Goal: Share content: Share content

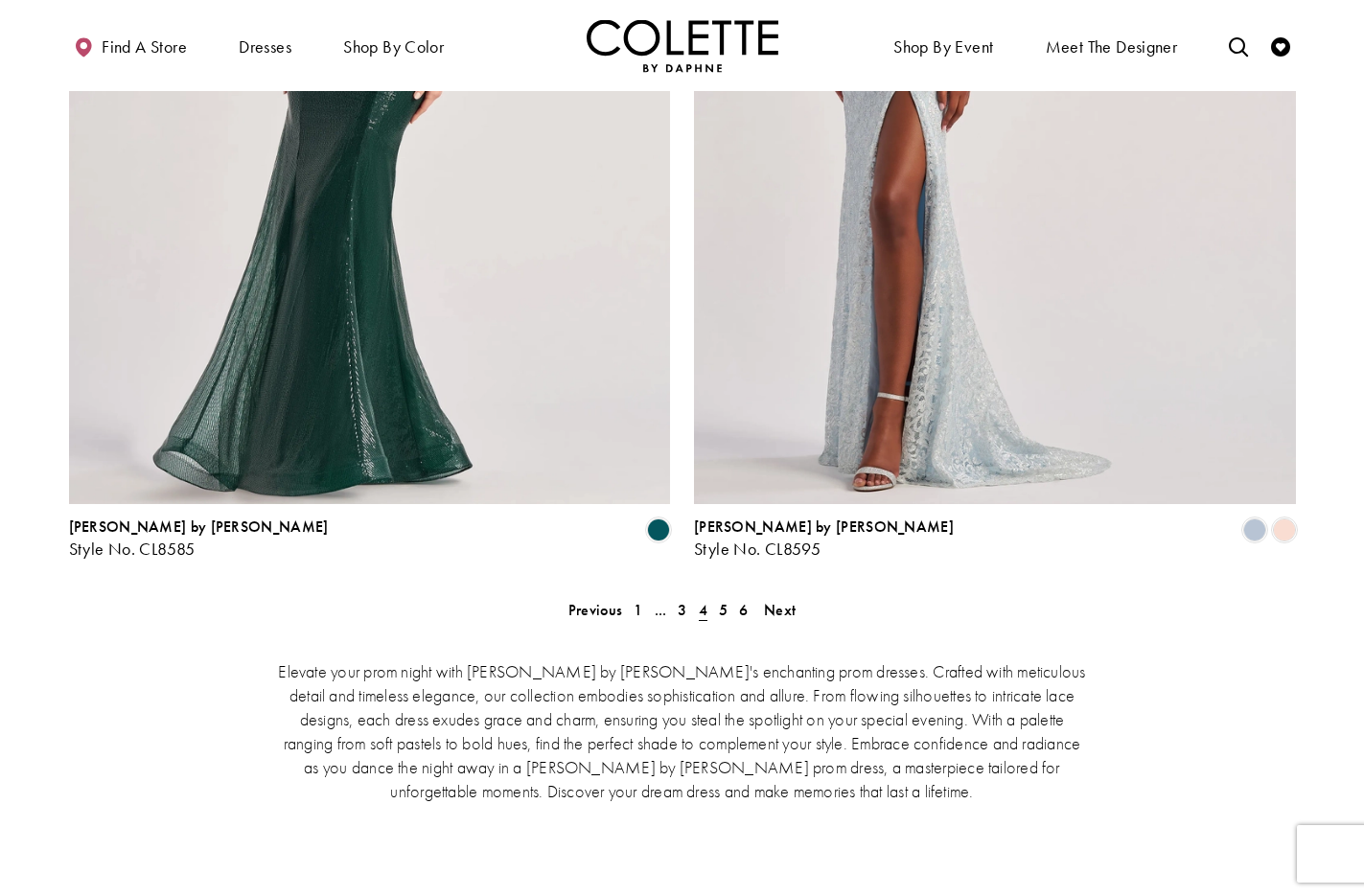
scroll to position [3771, 0]
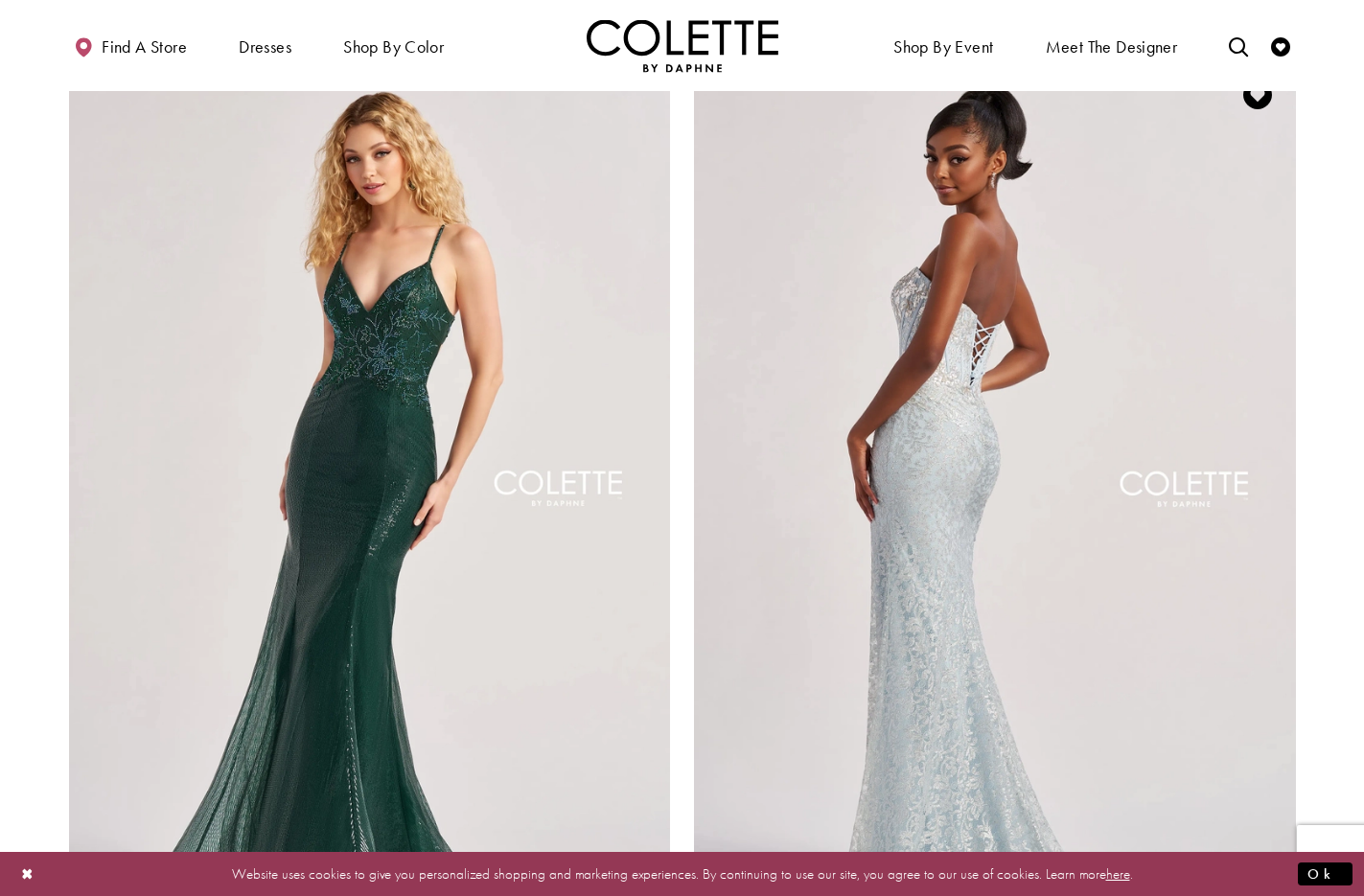
scroll to position [3350, 0]
click at [990, 303] on img "Visit Colette by Daphne Style No. CL8595 Page" at bounding box center [994, 496] width 602 height 874
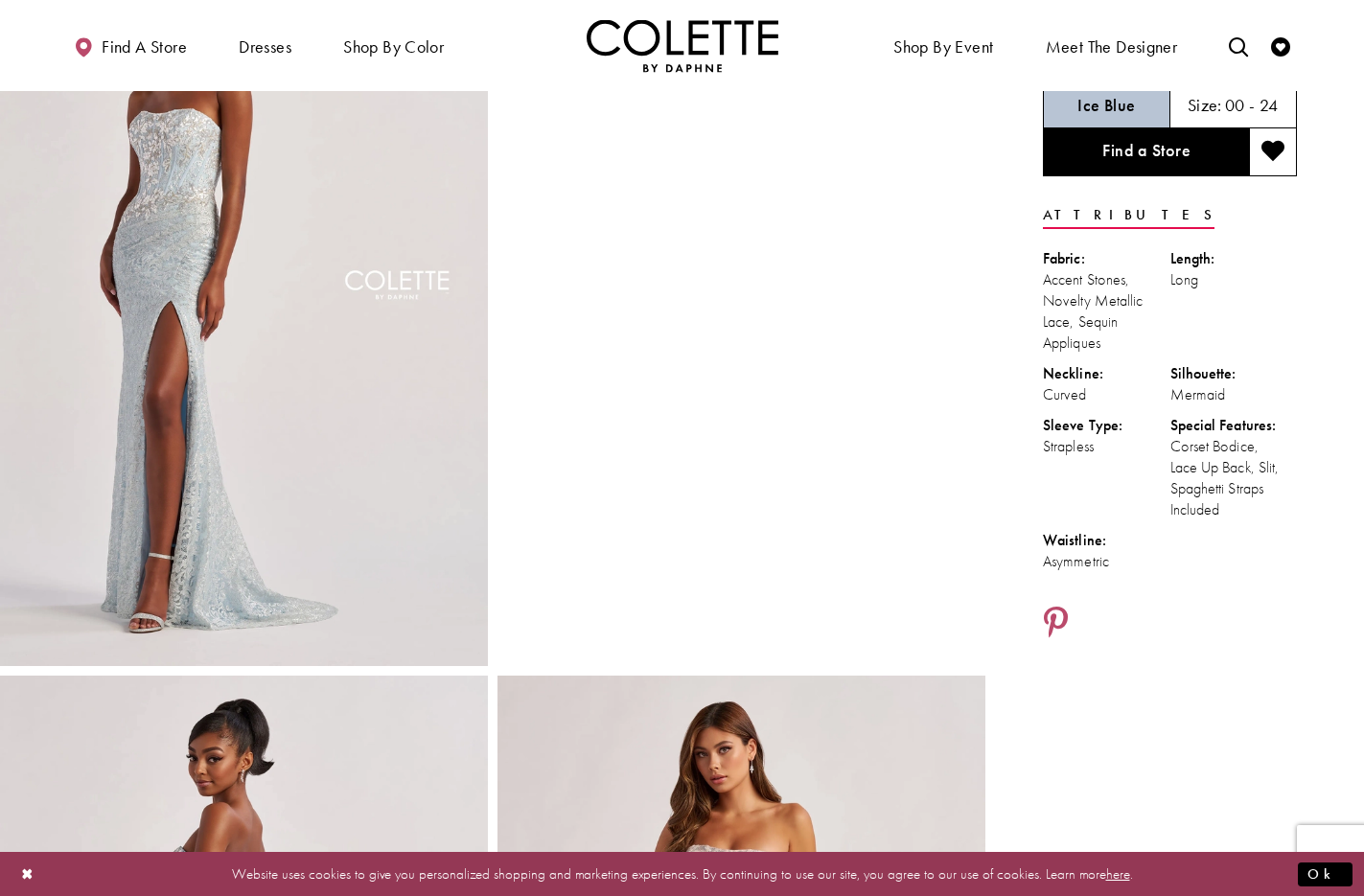
scroll to position [160, 0]
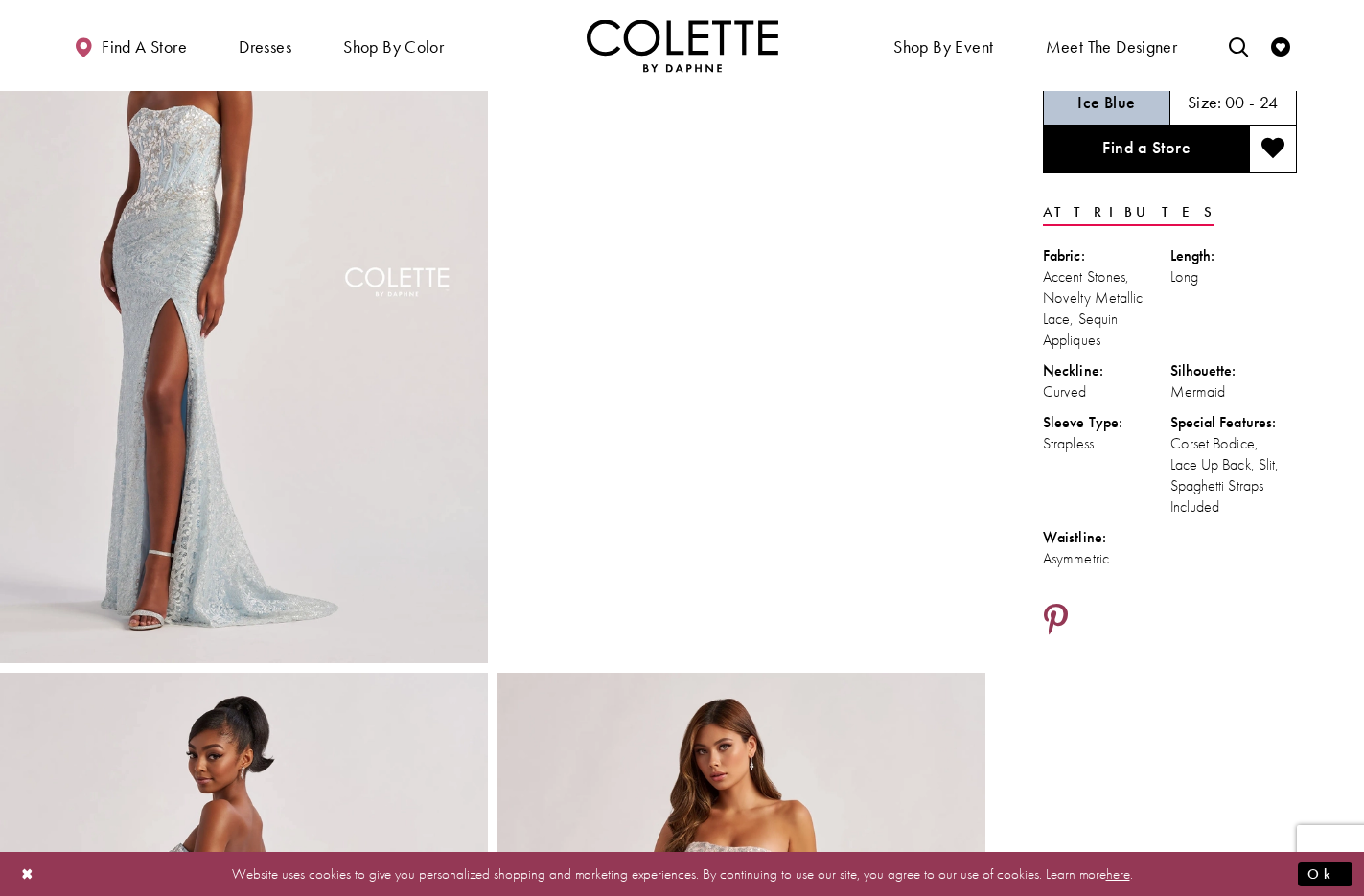
click at [1059, 611] on icon "Share using Pinterest - Opens in new tab" at bounding box center [1056, 620] width 23 height 33
click at [1055, 614] on icon "Share using Pinterest - Opens in new tab" at bounding box center [1056, 621] width 23 height 33
click at [1058, 613] on icon "Share using Pinterest - Opens in new tab" at bounding box center [1056, 621] width 23 height 33
click at [1063, 610] on icon "Share using Pinterest - Opens in new tab" at bounding box center [1056, 621] width 23 height 33
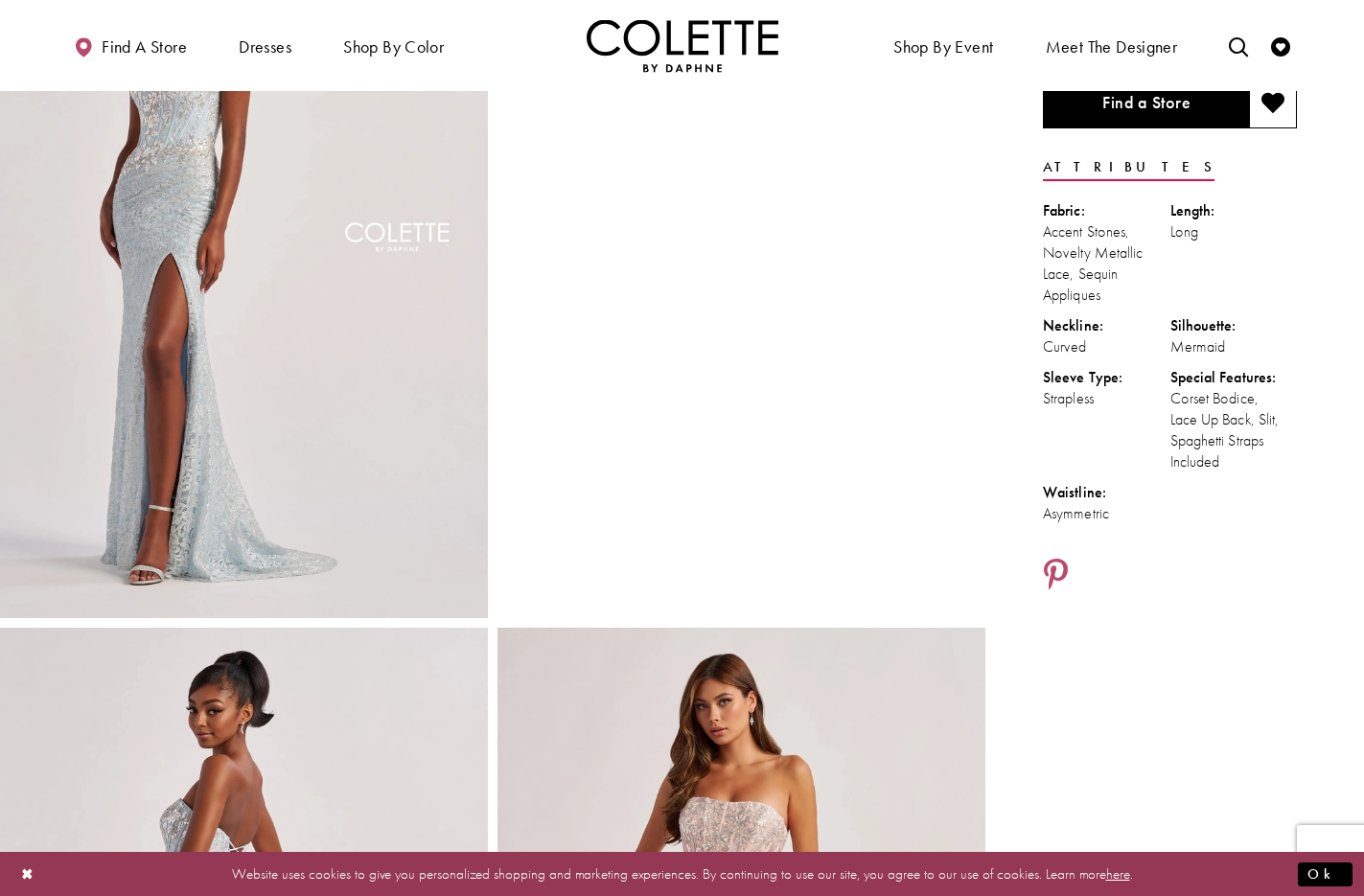
scroll to position [0, 0]
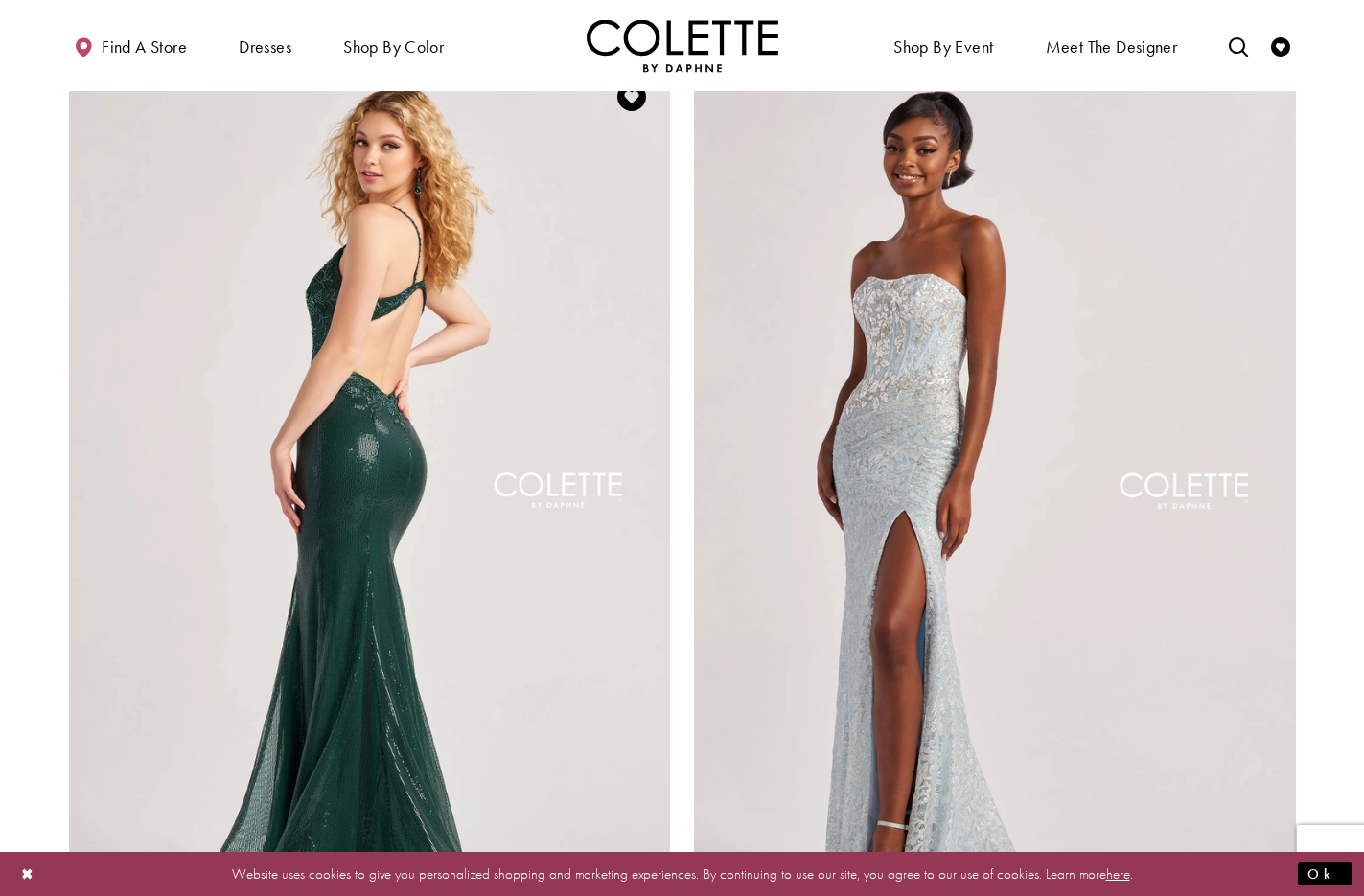
scroll to position [3283, 0]
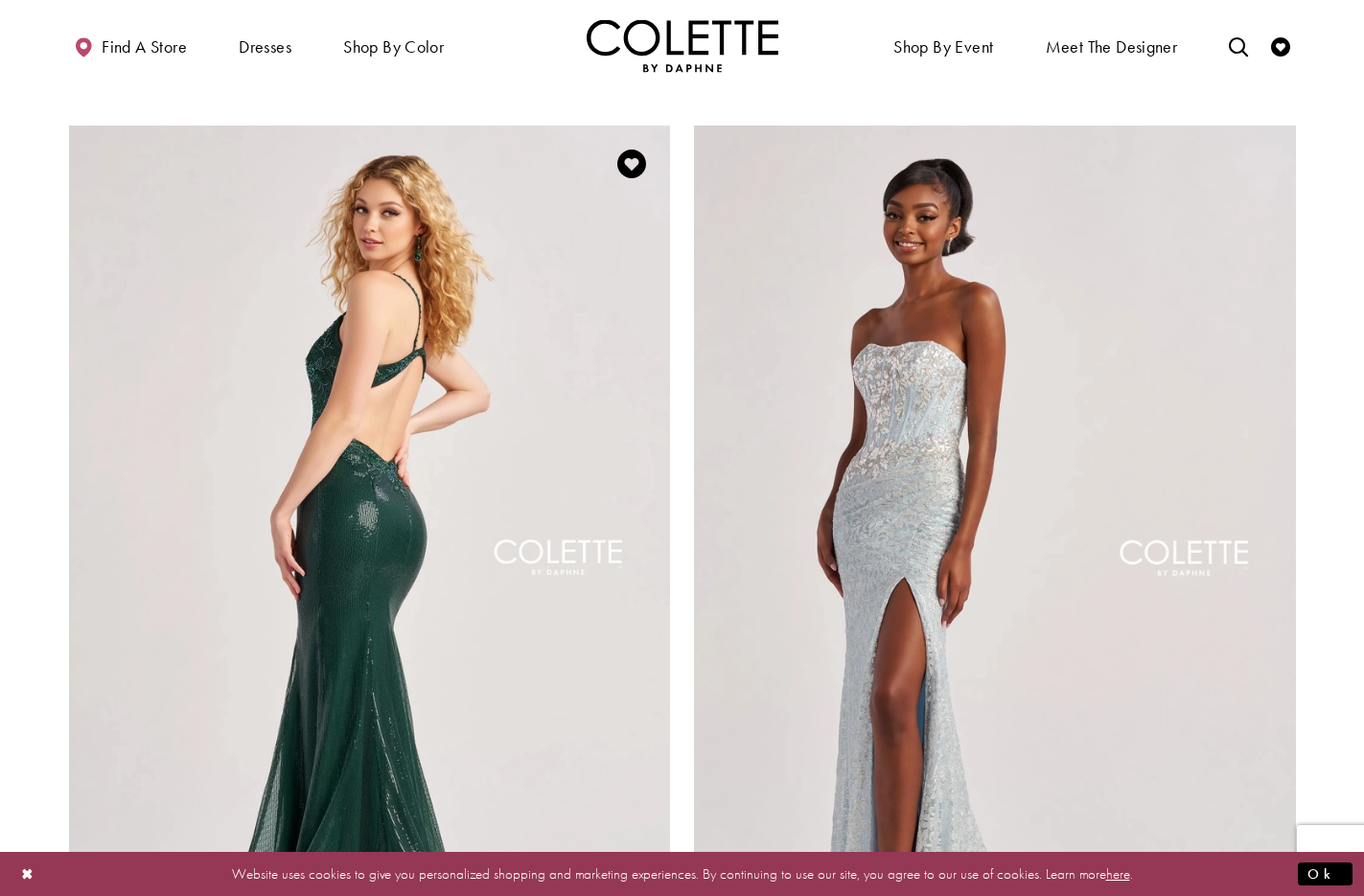
click at [354, 259] on img "Visit Colette by Daphne Style No. CL8585 Page" at bounding box center [370, 562] width 602 height 874
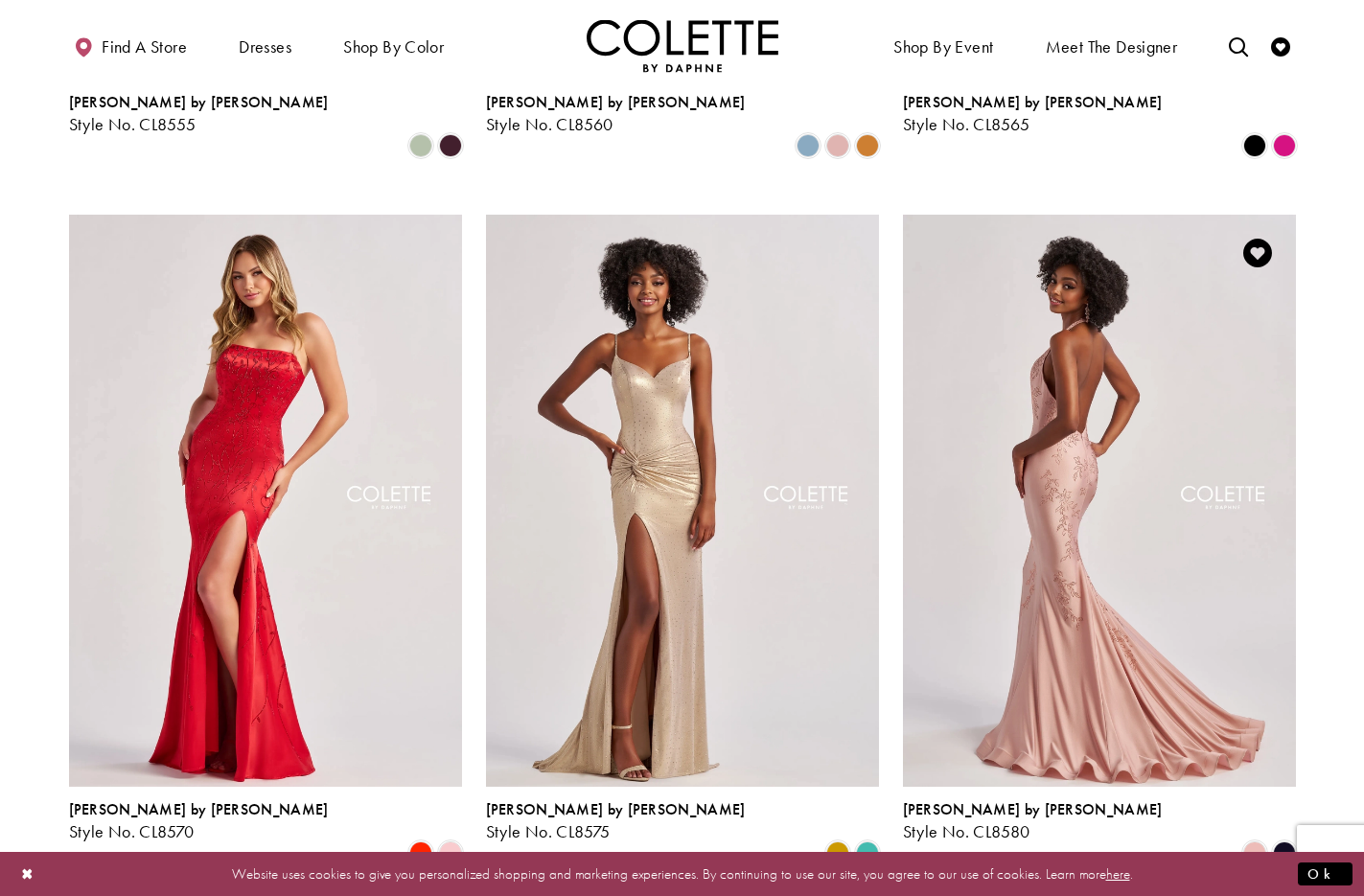
scroll to position [2485, 0]
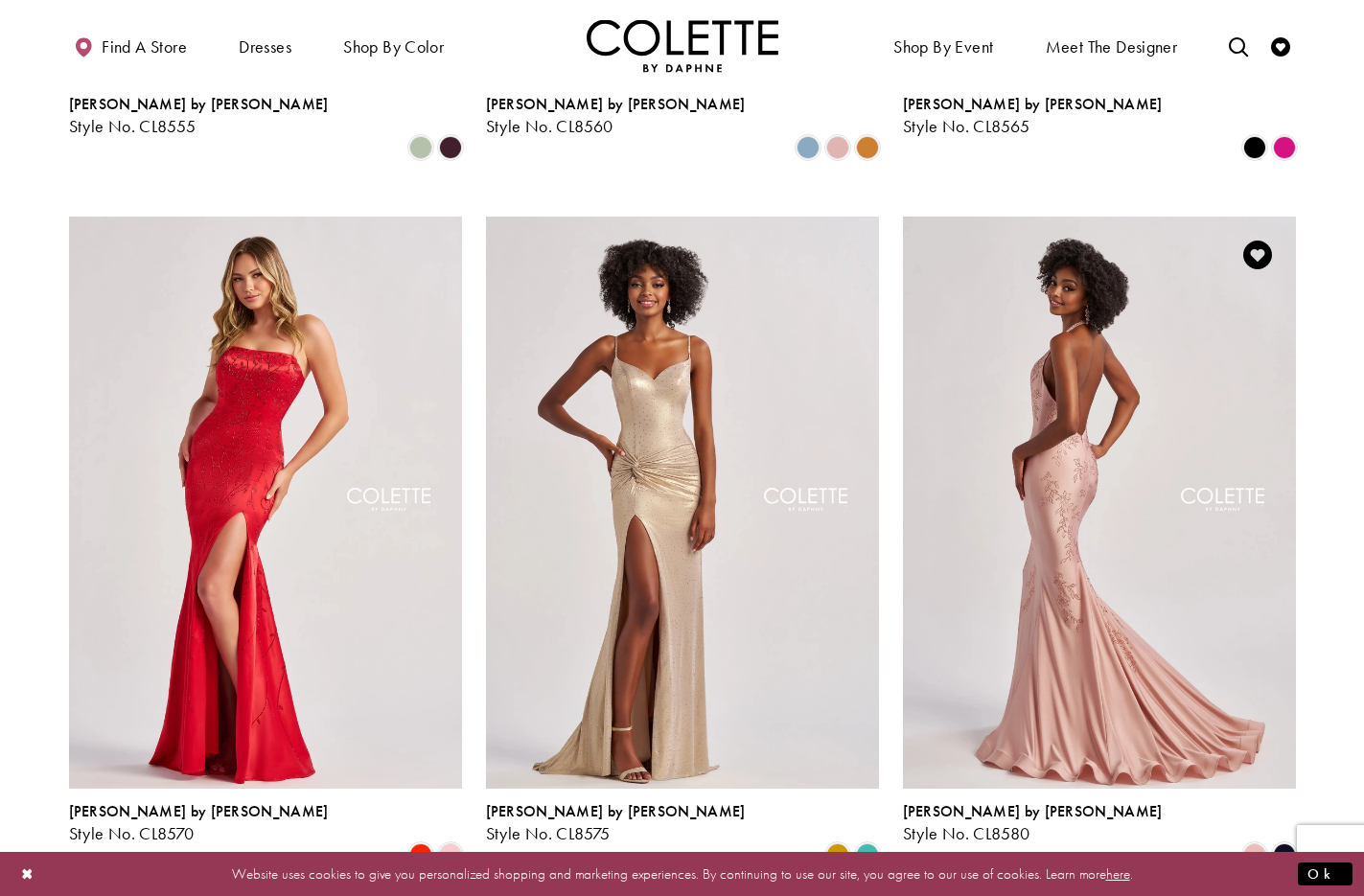
click at [1099, 301] on img "Visit Colette by Daphne Style No. CL8580 Page" at bounding box center [1100, 502] width 393 height 571
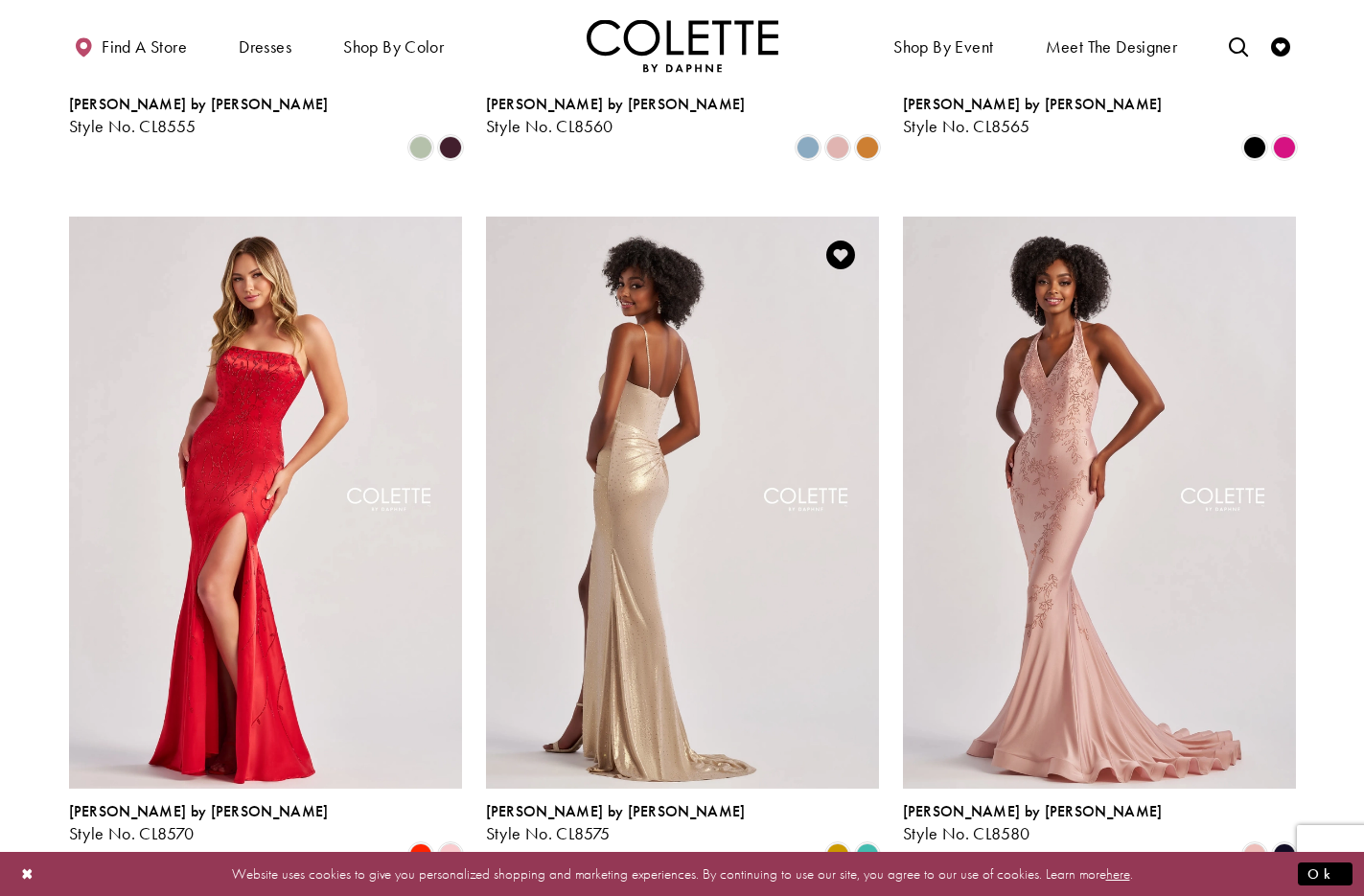
click at [649, 310] on img "Visit Colette by Daphne Style No. CL8575 Page" at bounding box center [683, 502] width 393 height 571
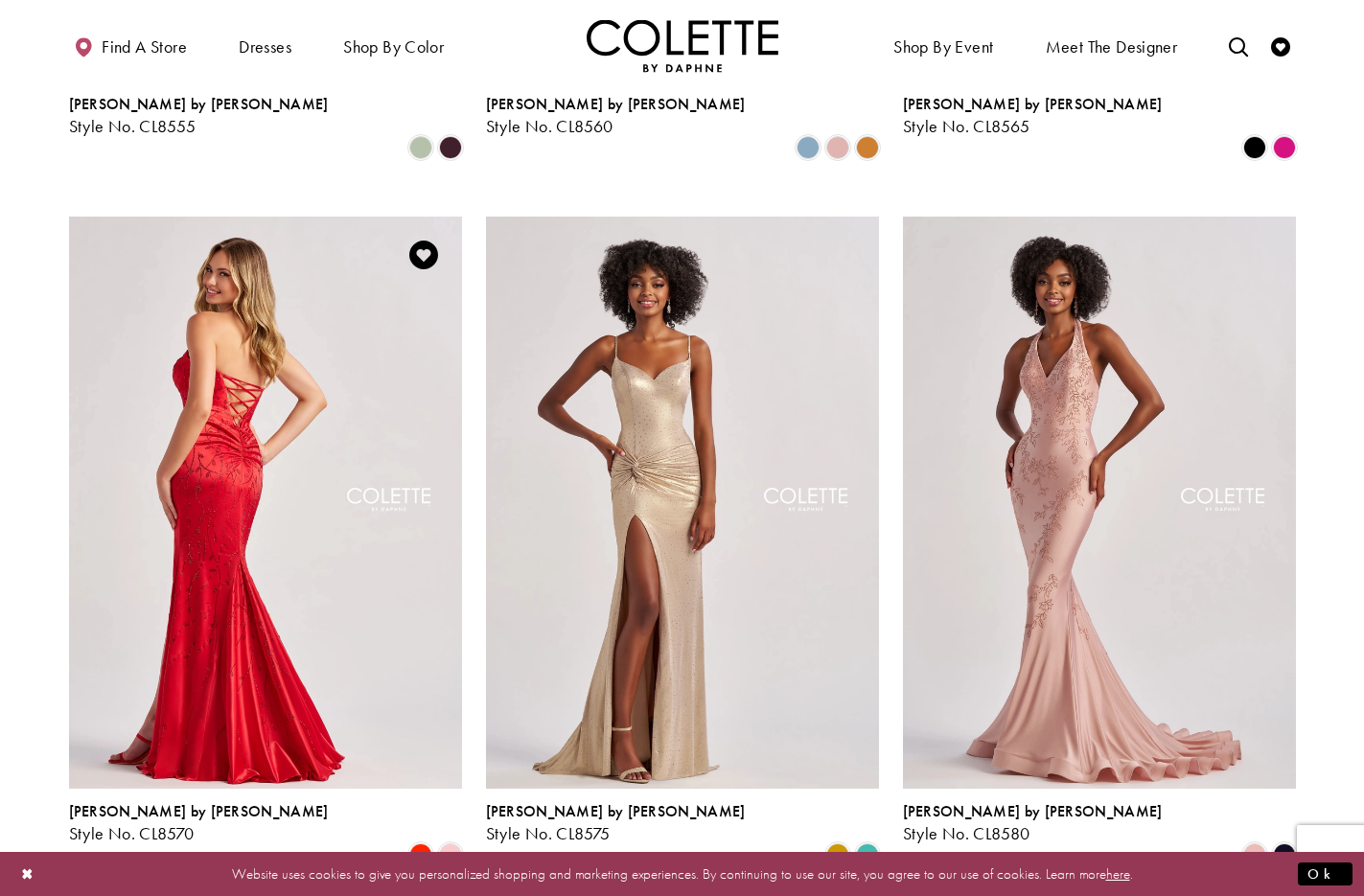
click at [220, 294] on img "Visit Colette by Daphne Style No. CL8570 Page" at bounding box center [266, 502] width 393 height 571
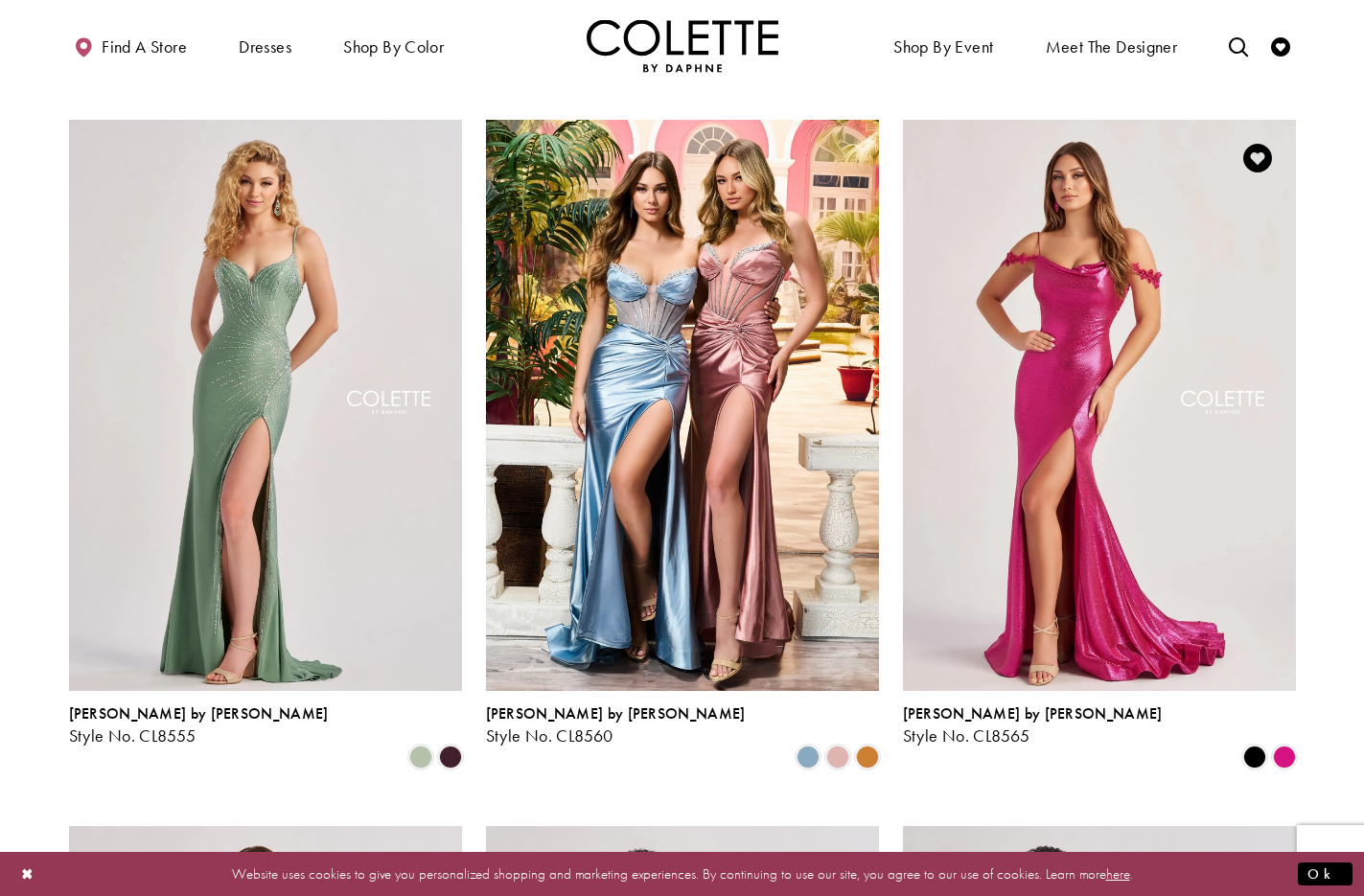
scroll to position [1858, 0]
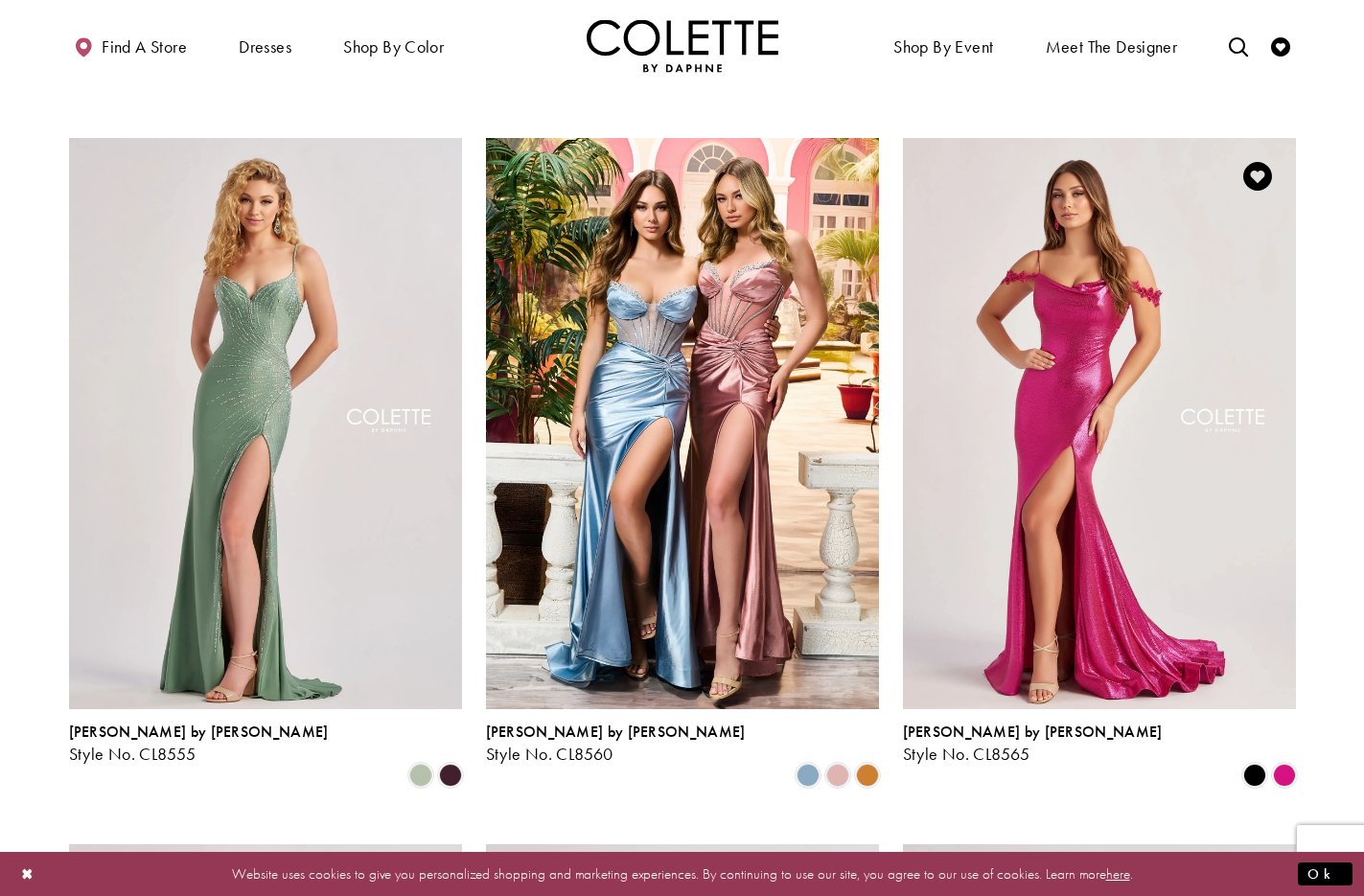
click at [1078, 269] on img "Visit Colette by Daphne Style No. CL8565 Page" at bounding box center [1100, 424] width 393 height 571
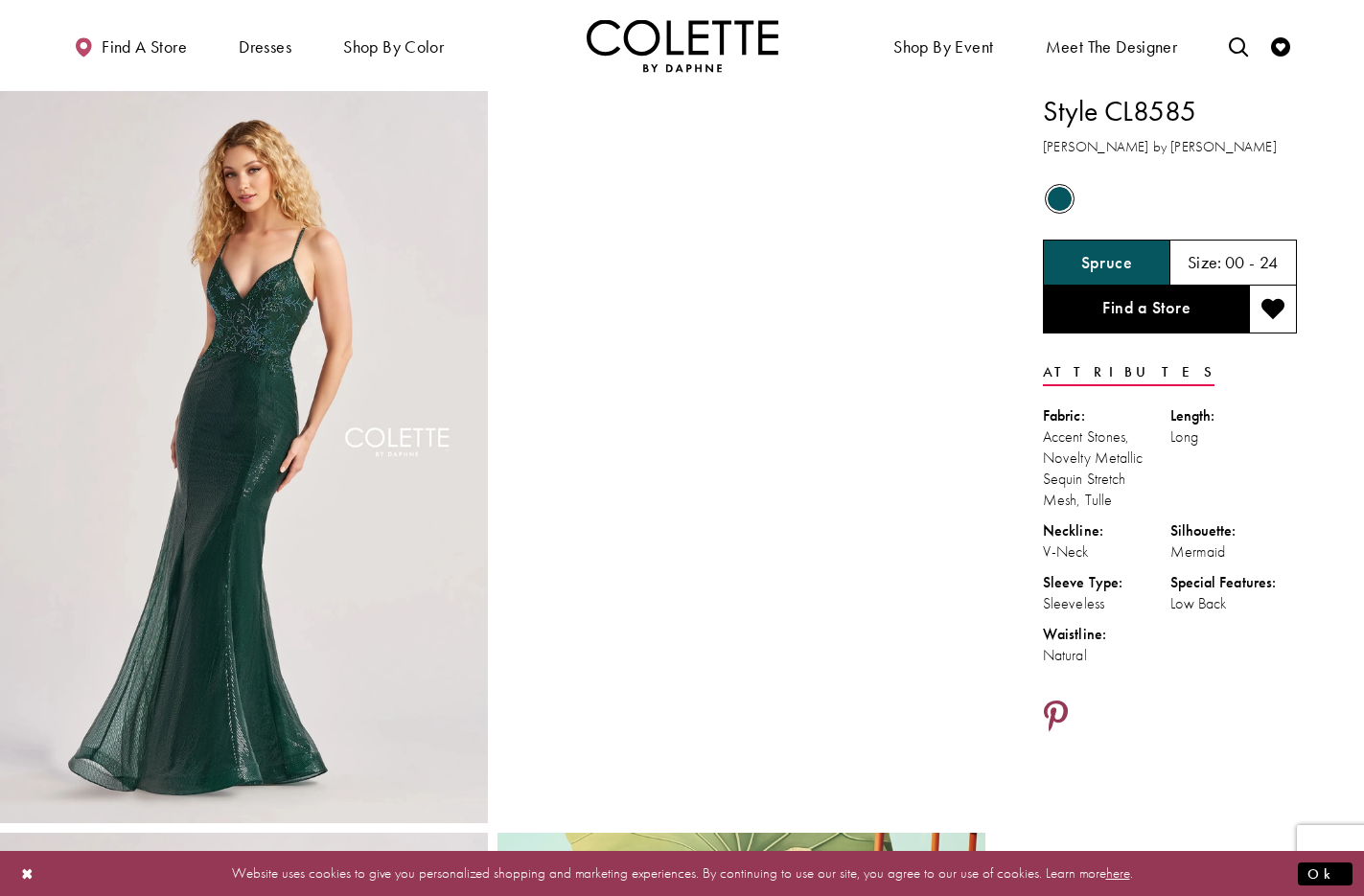
click at [1060, 708] on icon "Share using Pinterest - Opens in new tab" at bounding box center [1056, 717] width 23 height 33
click at [1057, 711] on icon "Share using Pinterest - Opens in new tab" at bounding box center [1056, 717] width 23 height 33
click at [1058, 707] on icon "Share using Pinterest - Opens in new tab" at bounding box center [1056, 717] width 23 height 33
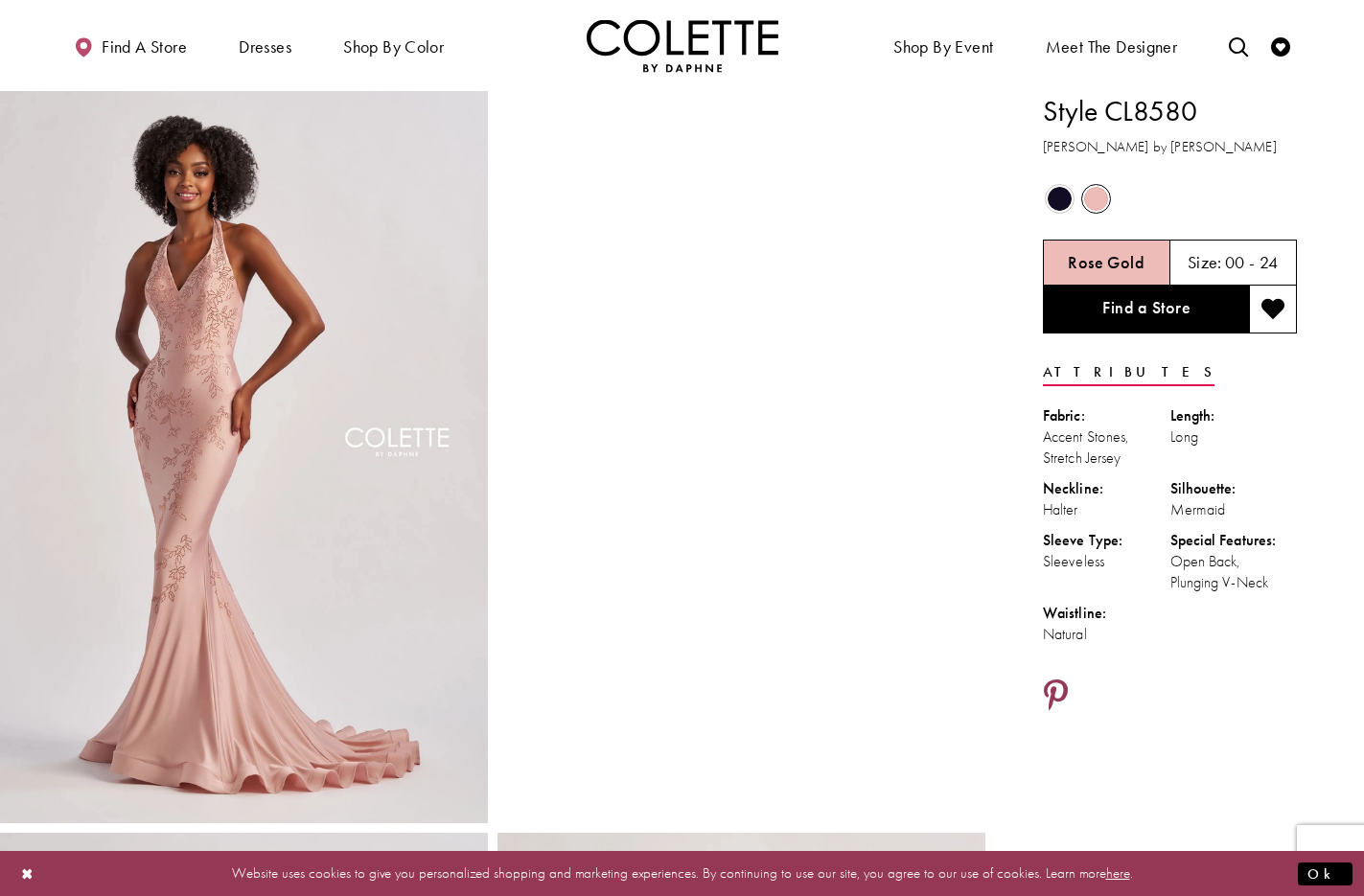
click at [1057, 691] on icon "Share using Pinterest - Opens in new tab" at bounding box center [1056, 695] width 23 height 33
click at [1055, 683] on icon "Share using Pinterest - Opens in new tab" at bounding box center [1056, 695] width 23 height 33
click at [1055, 688] on icon "Share using Pinterest - Opens in new tab" at bounding box center [1056, 695] width 23 height 33
click at [1048, 684] on icon "Share using Pinterest - Opens in new tab" at bounding box center [1056, 695] width 23 height 33
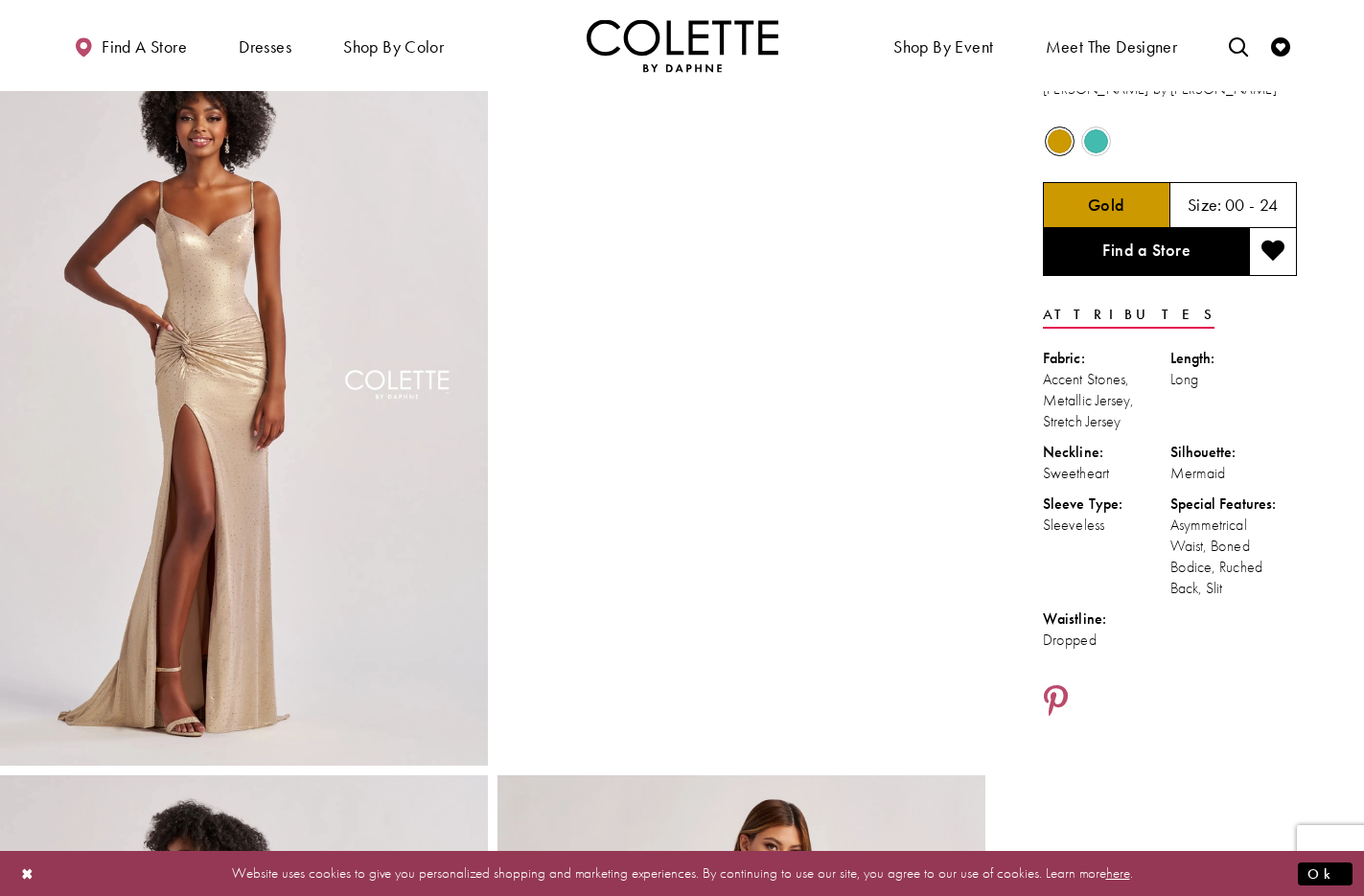
scroll to position [100, 0]
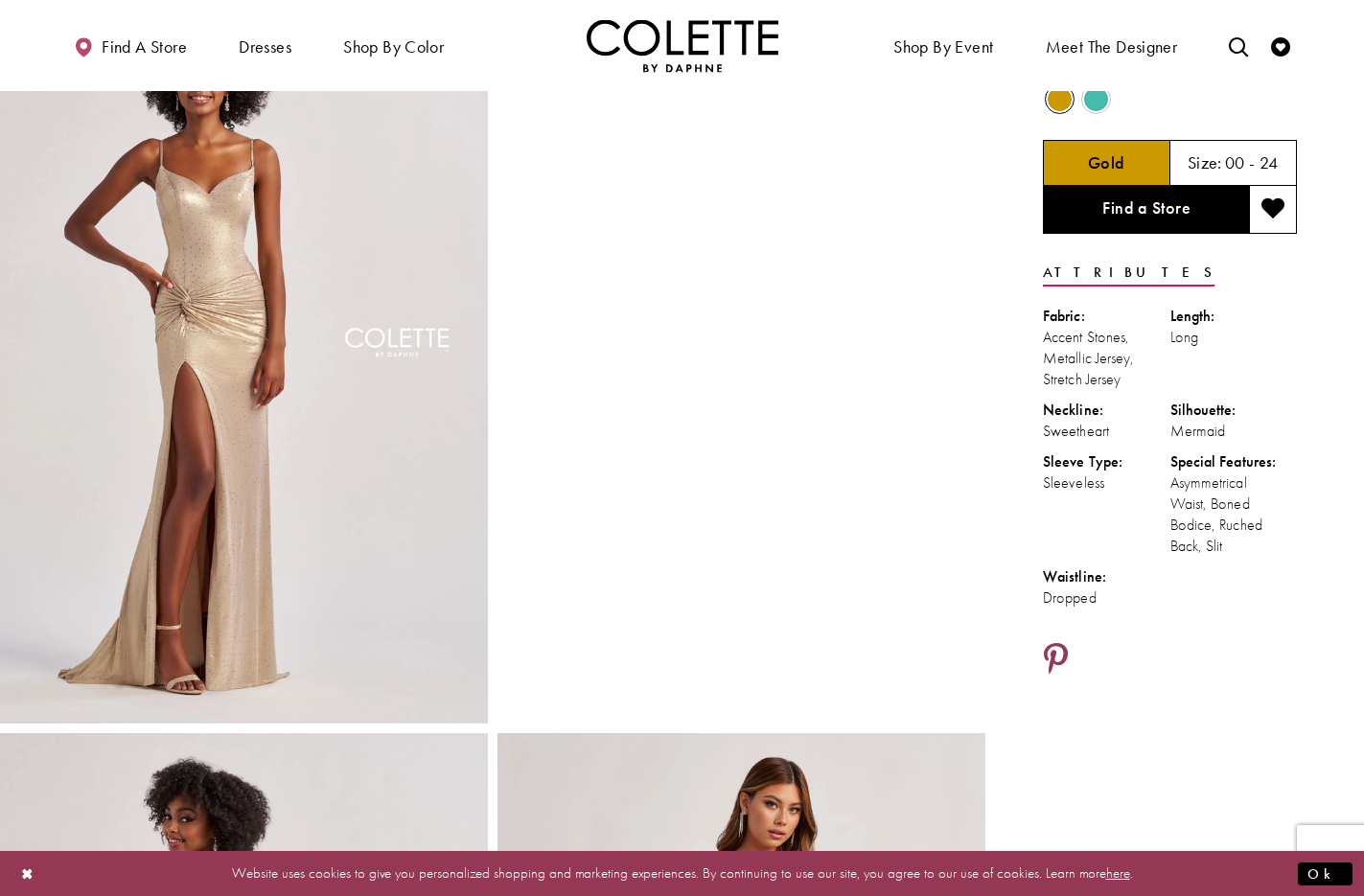
click at [1059, 654] on icon "Share using Pinterest - Opens in new tab" at bounding box center [1056, 659] width 23 height 33
click at [1055, 655] on icon "Share using Pinterest - Opens in new tab" at bounding box center [1056, 659] width 23 height 33
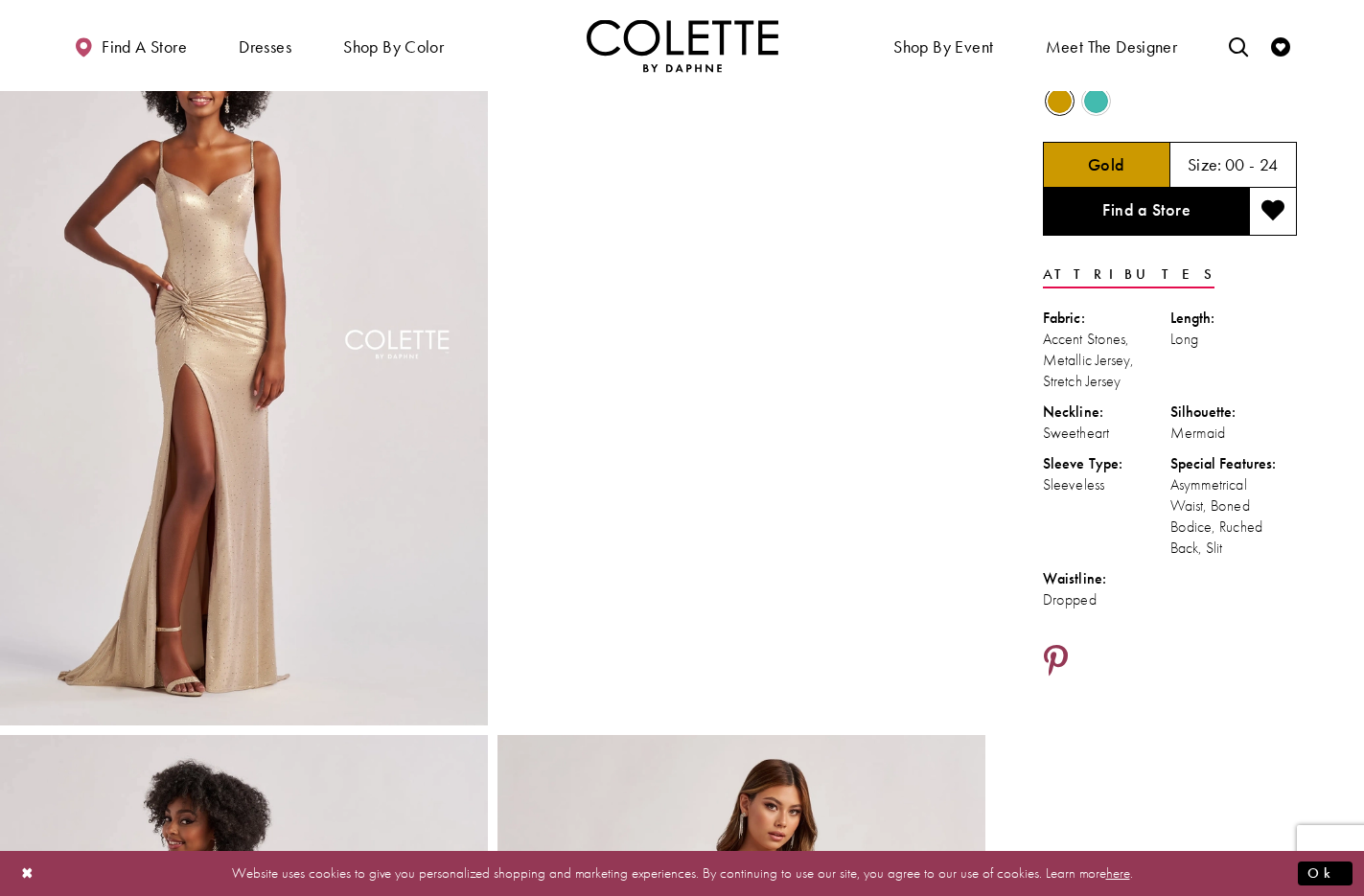
click at [1051, 655] on icon "Share using Pinterest - Opens in new tab" at bounding box center [1056, 661] width 23 height 33
click at [1053, 657] on icon "Share using Pinterest - Opens in new tab" at bounding box center [1056, 661] width 23 height 33
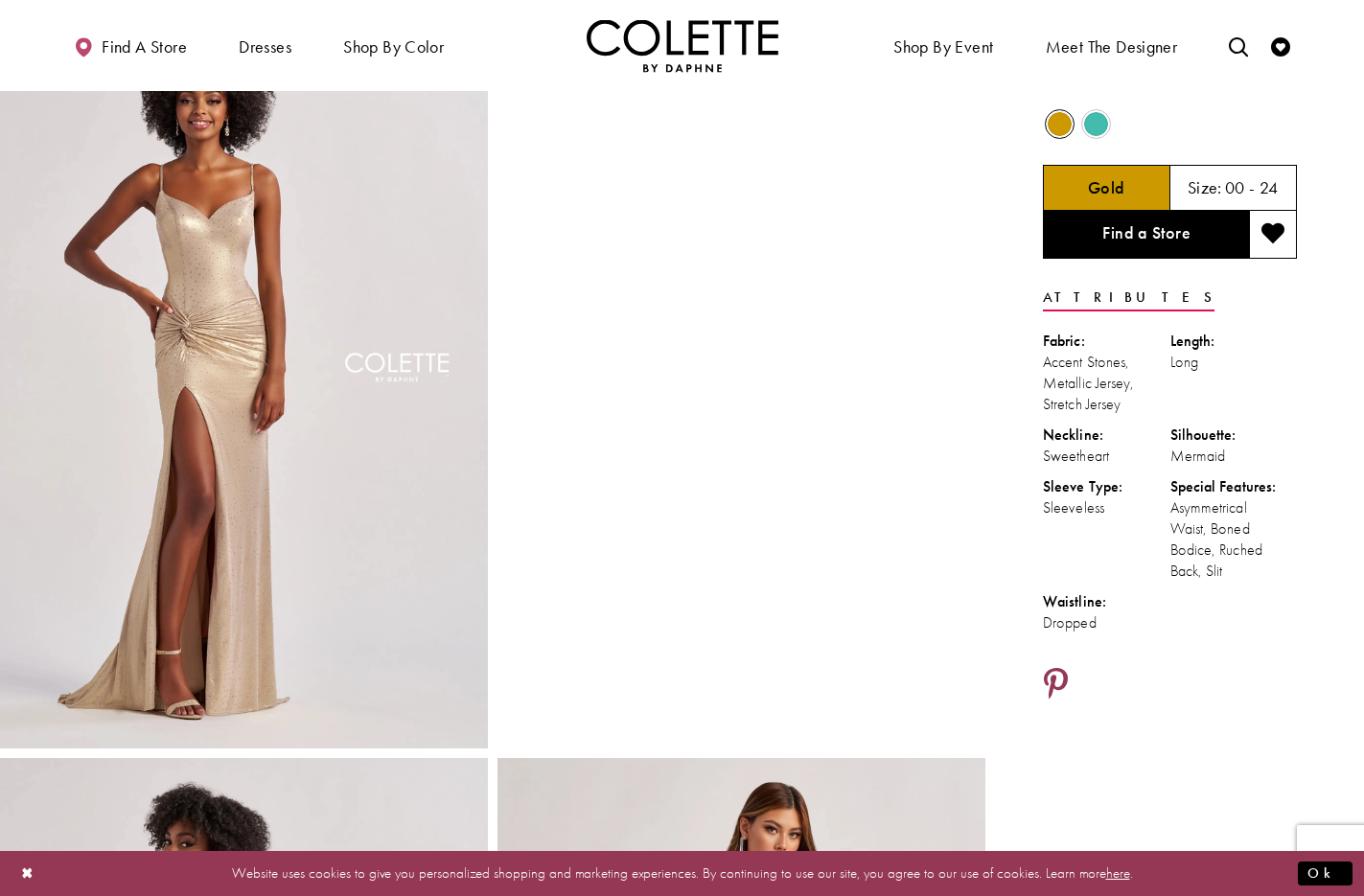
click at [1060, 680] on icon "Share using Pinterest - Opens in new tab" at bounding box center [1056, 685] width 23 height 33
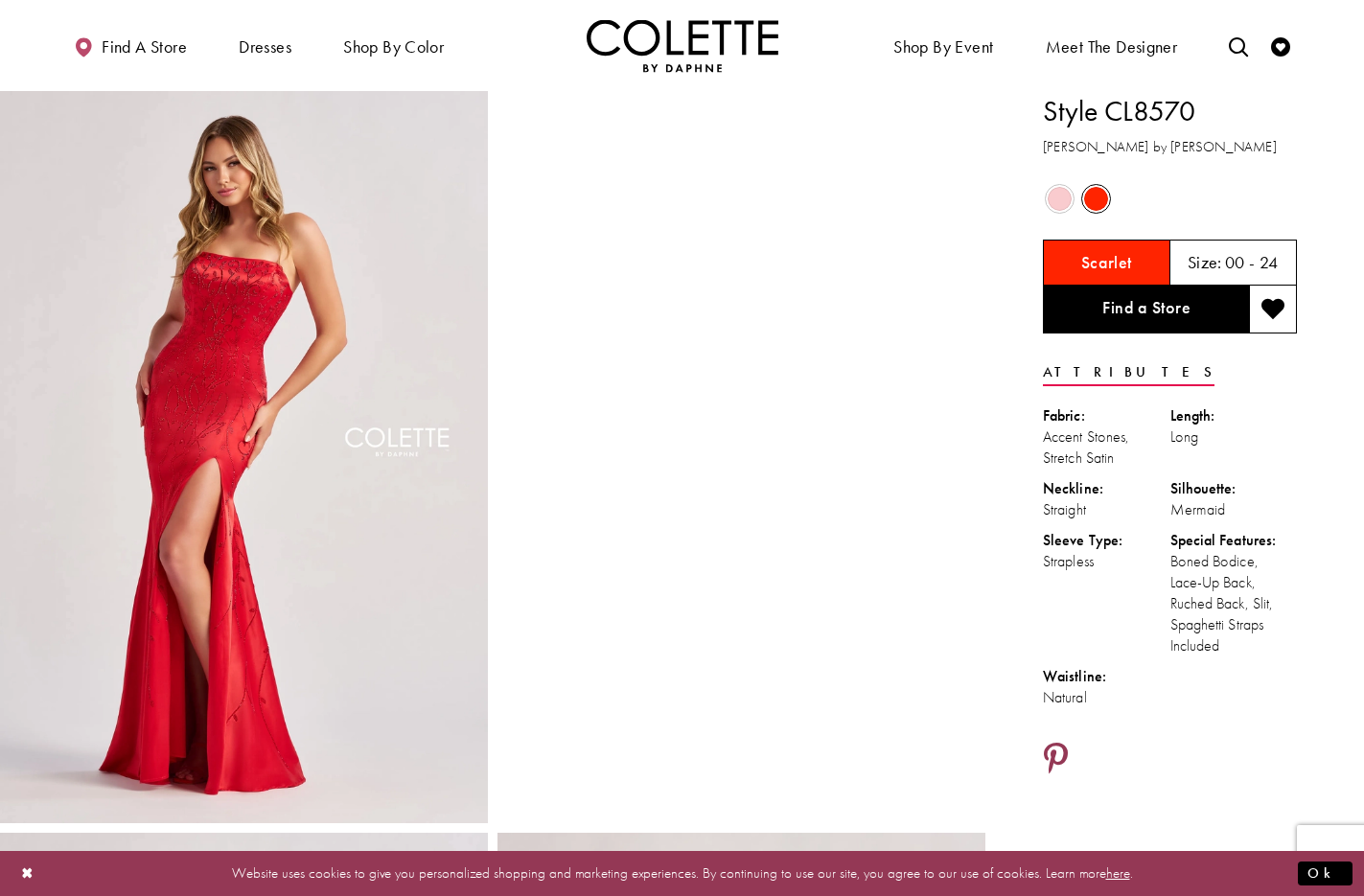
click at [1057, 758] on icon "Share using Pinterest - Opens in new tab" at bounding box center [1056, 759] width 23 height 33
click at [1058, 748] on icon "Share using Pinterest - Opens in new tab" at bounding box center [1056, 759] width 23 height 33
click at [1061, 750] on icon "Share using Pinterest - Opens in new tab" at bounding box center [1056, 759] width 23 height 33
click at [1054, 751] on icon "Share using Pinterest - Opens in new tab" at bounding box center [1056, 759] width 23 height 33
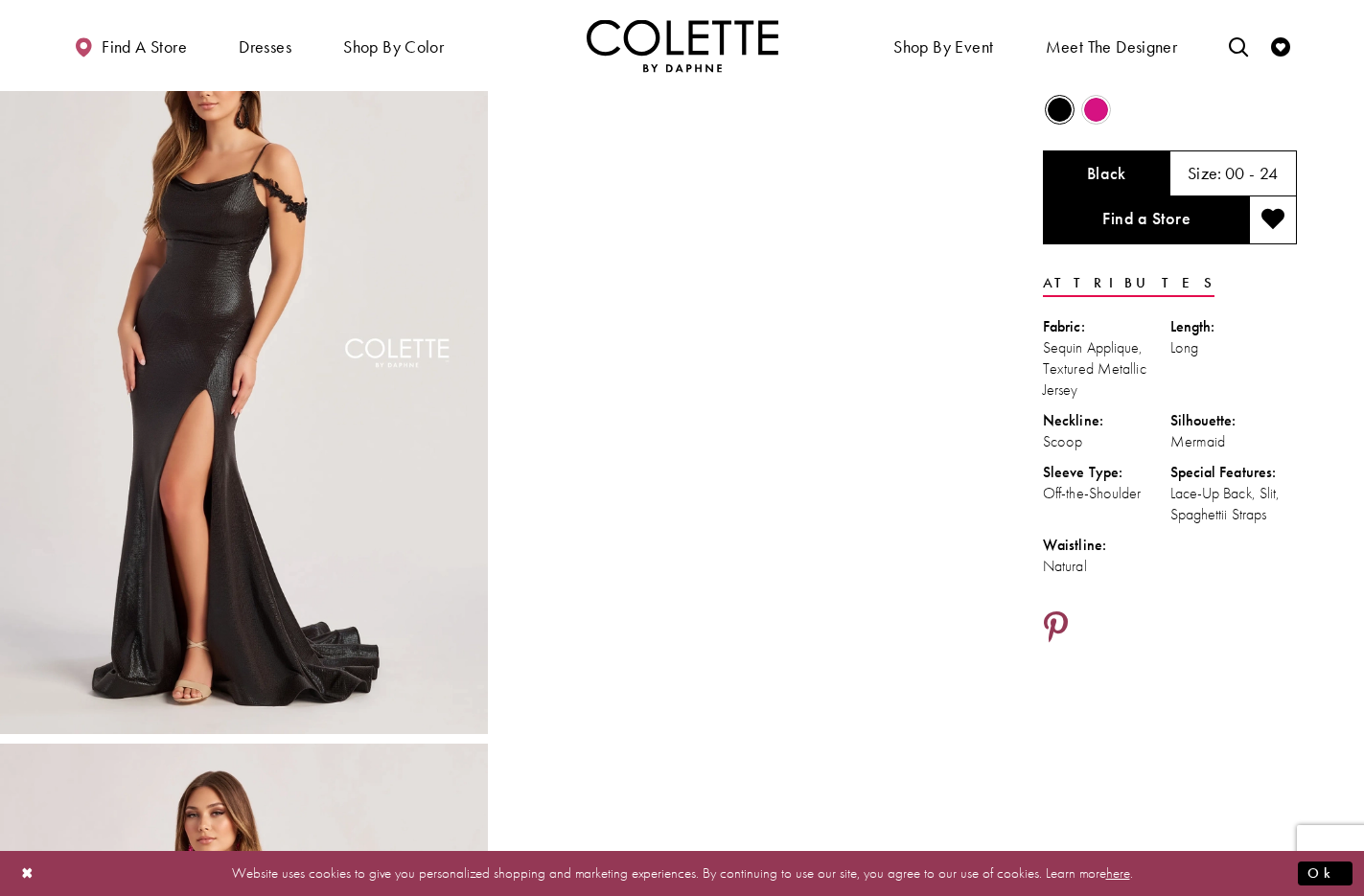
scroll to position [91, 0]
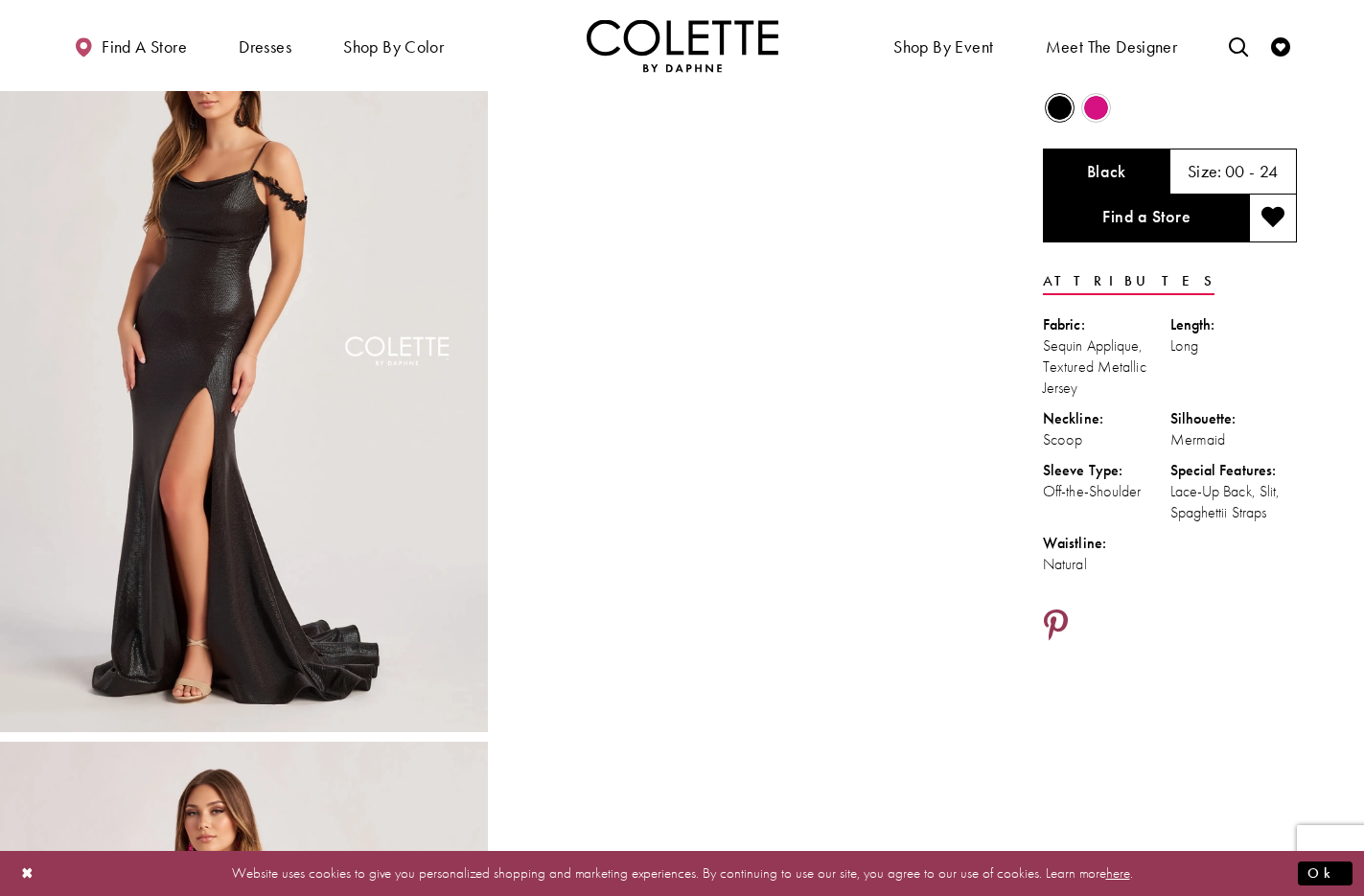
click at [1060, 613] on icon "Share using Pinterest - Opens in new tab" at bounding box center [1056, 626] width 23 height 33
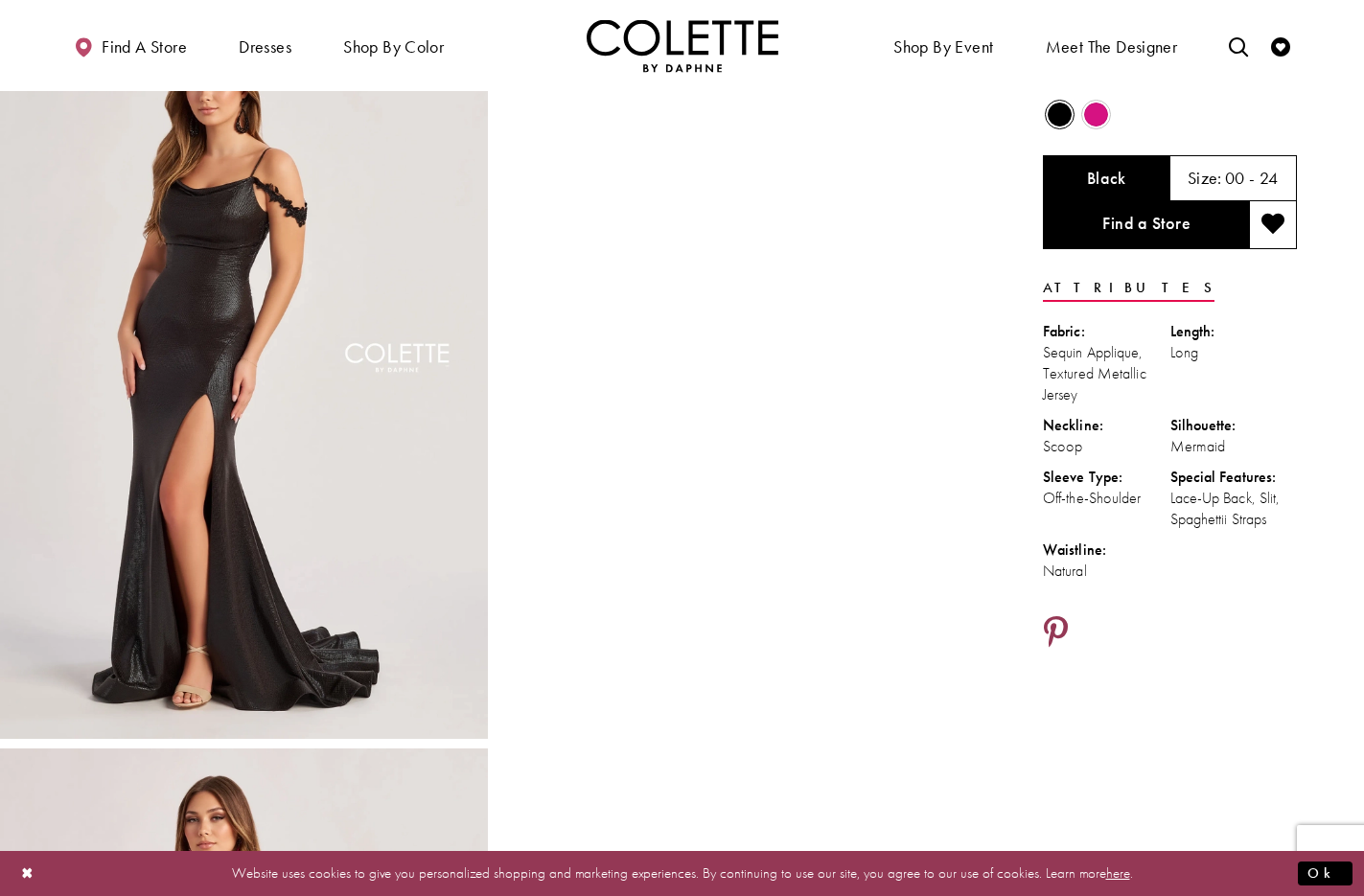
scroll to position [81, 0]
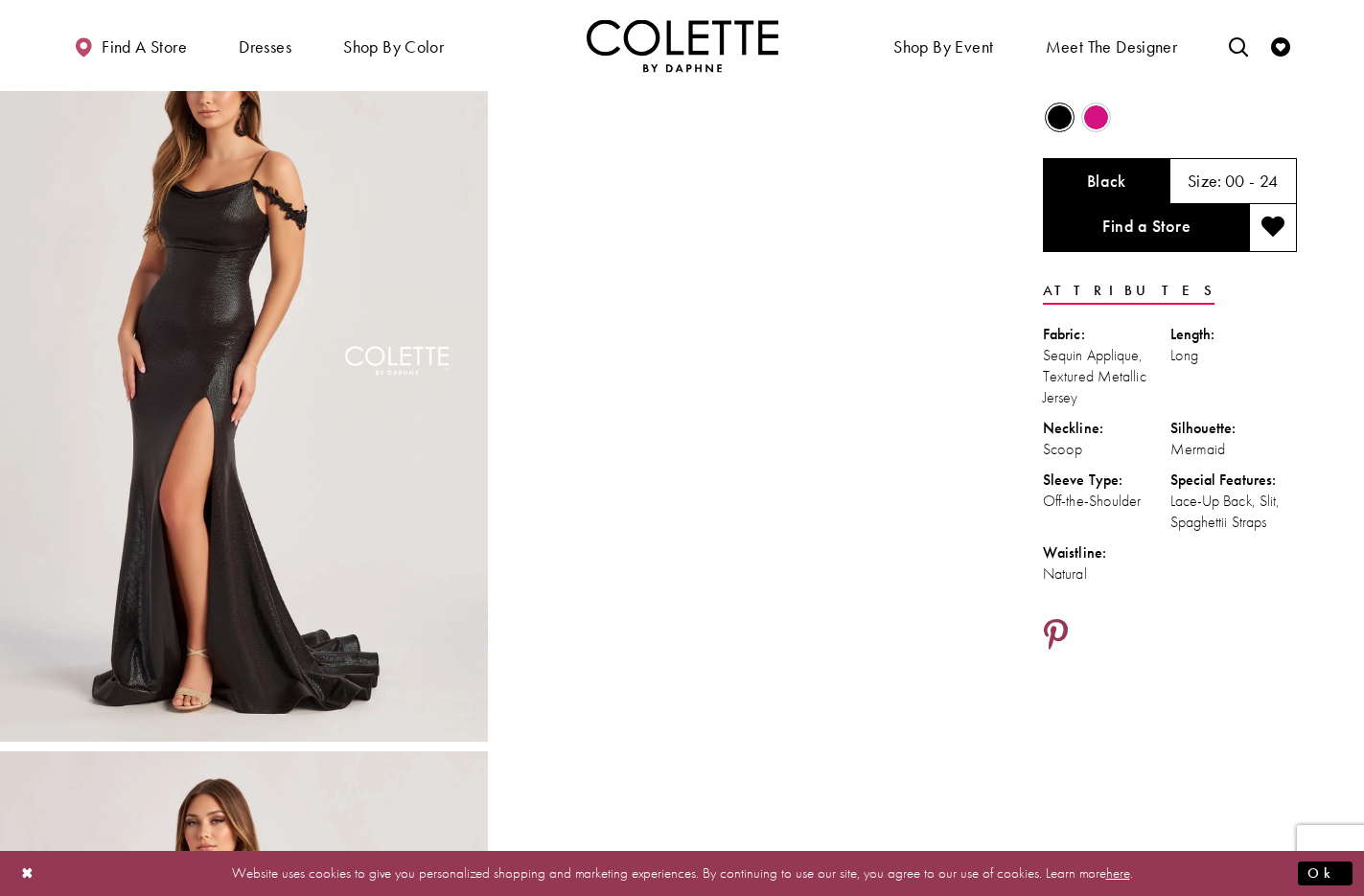
click at [1051, 629] on icon "Share using Pinterest - Opens in new tab" at bounding box center [1056, 636] width 23 height 33
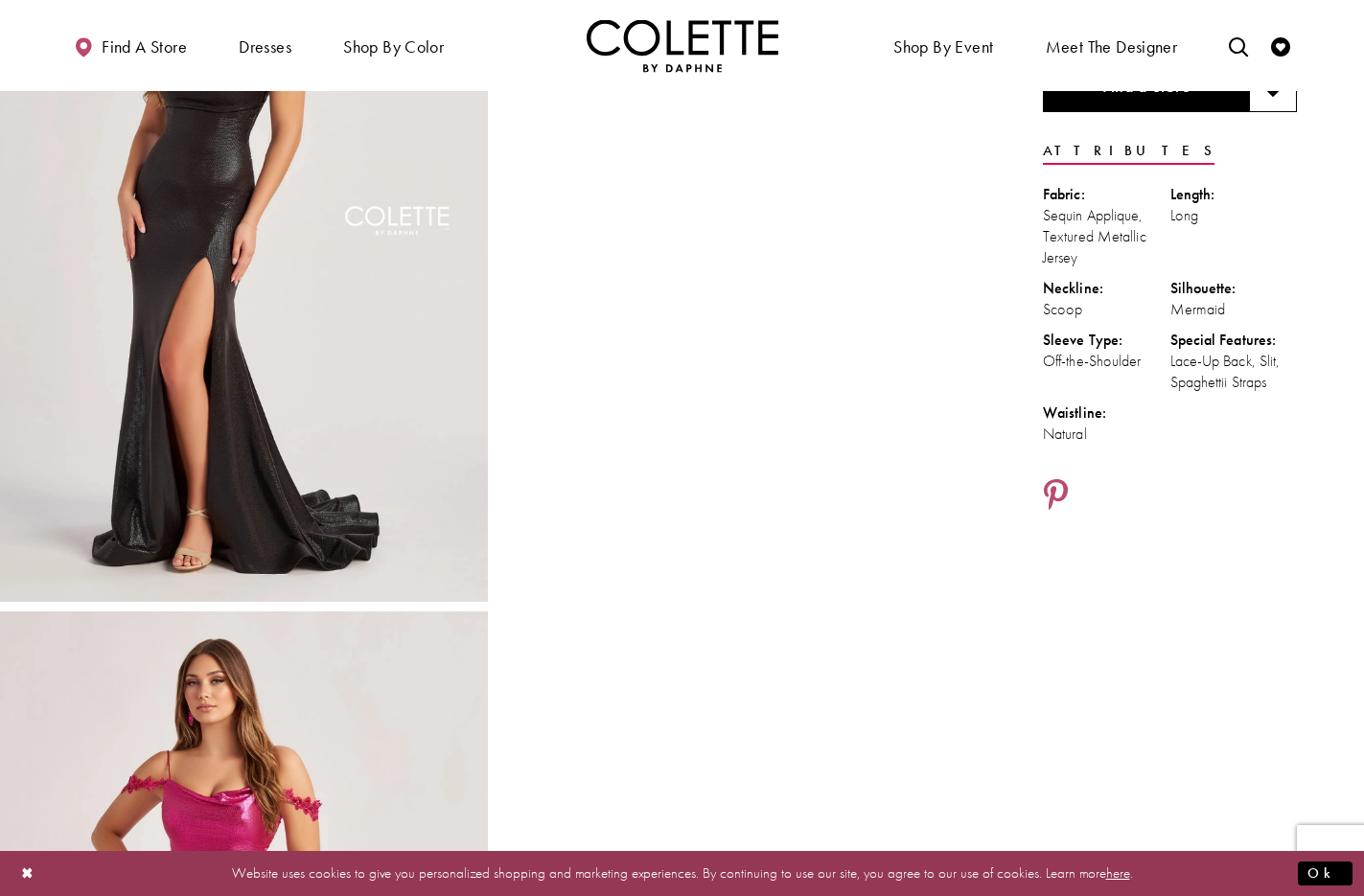
scroll to position [0, 0]
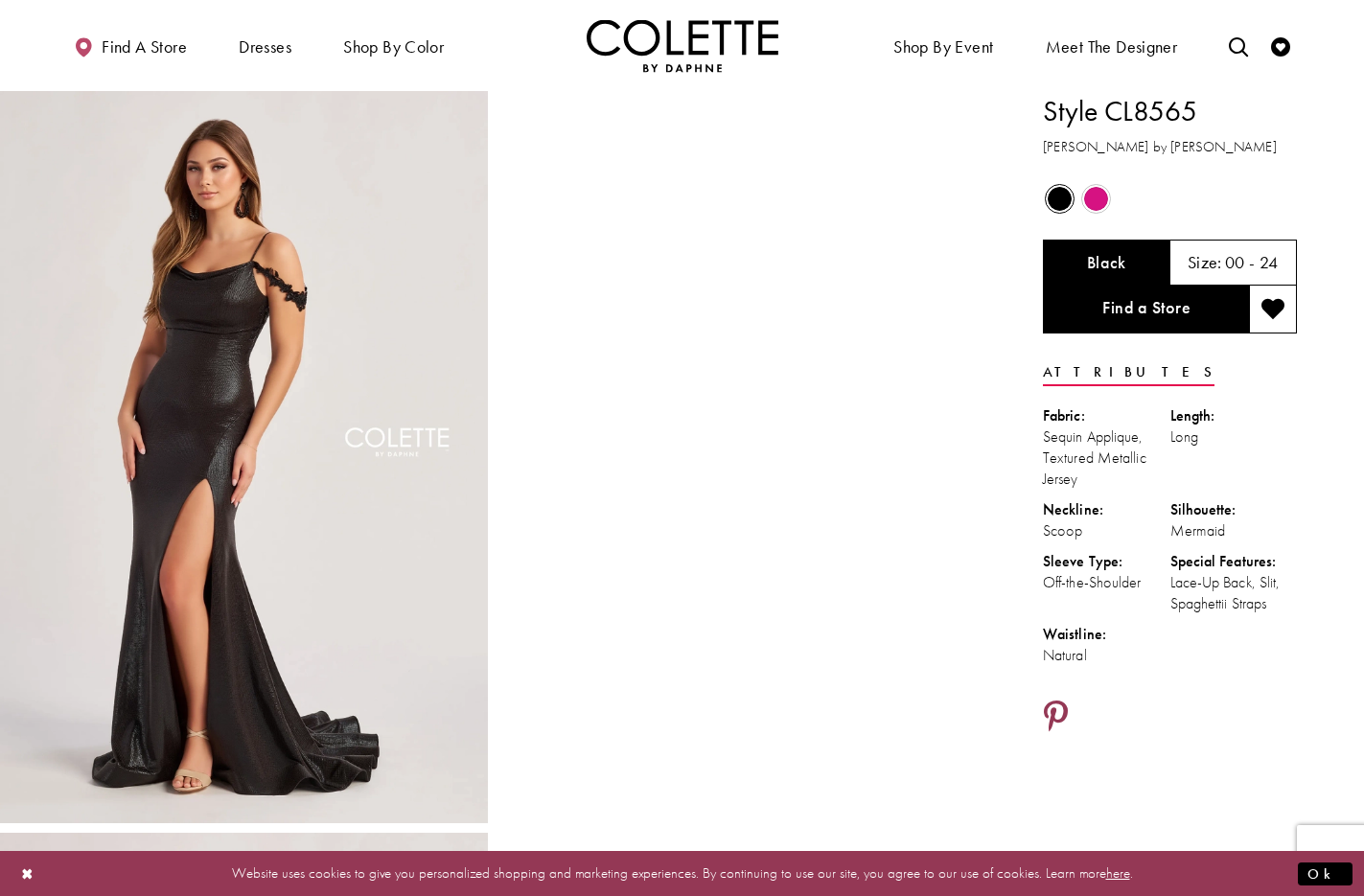
click at [1056, 702] on icon "Share using Pinterest - Opens in new tab" at bounding box center [1056, 717] width 23 height 33
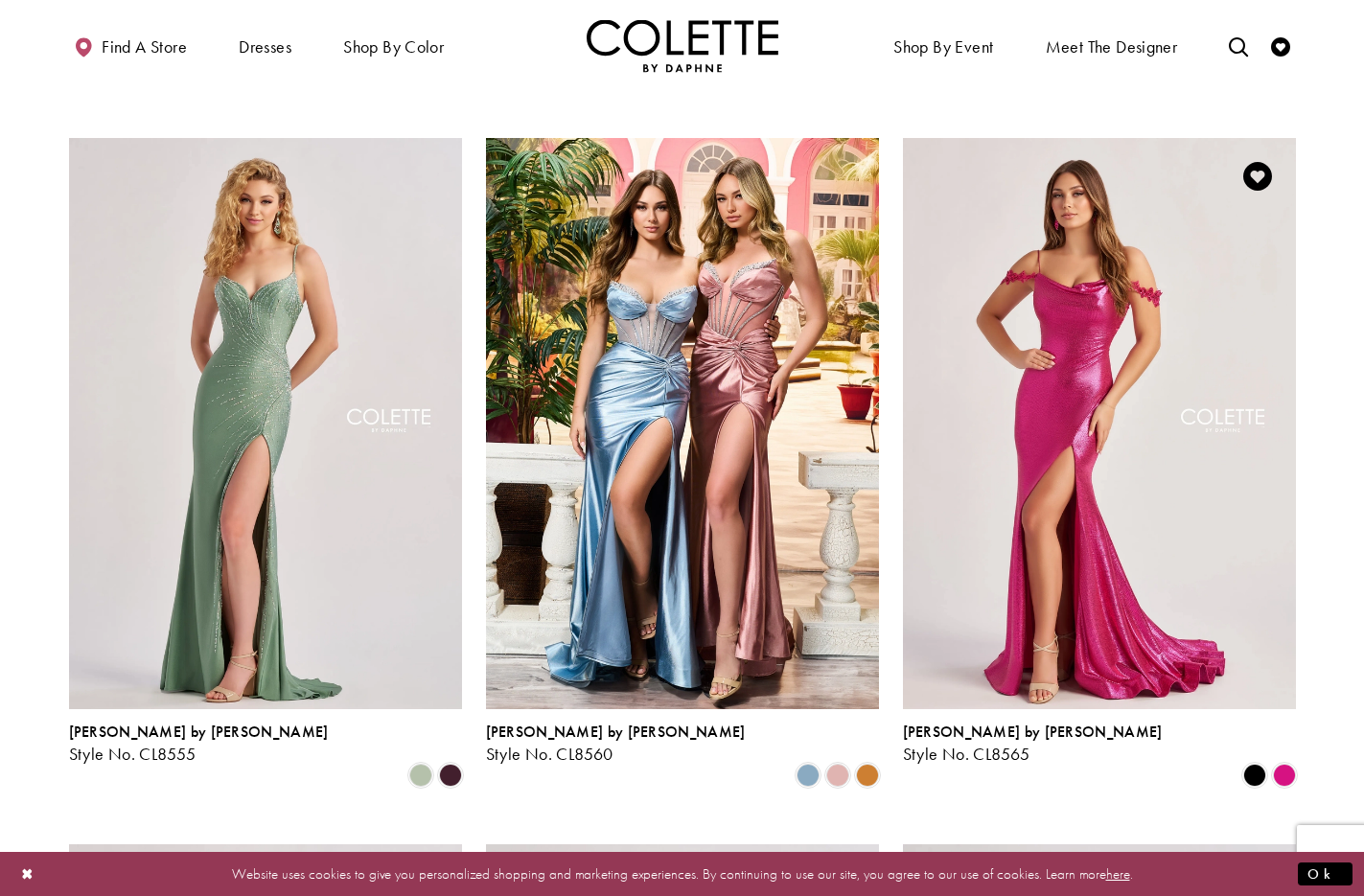
click at [1068, 235] on img "Visit Colette by Daphne Style No. CL8565 Page" at bounding box center [1100, 424] width 393 height 571
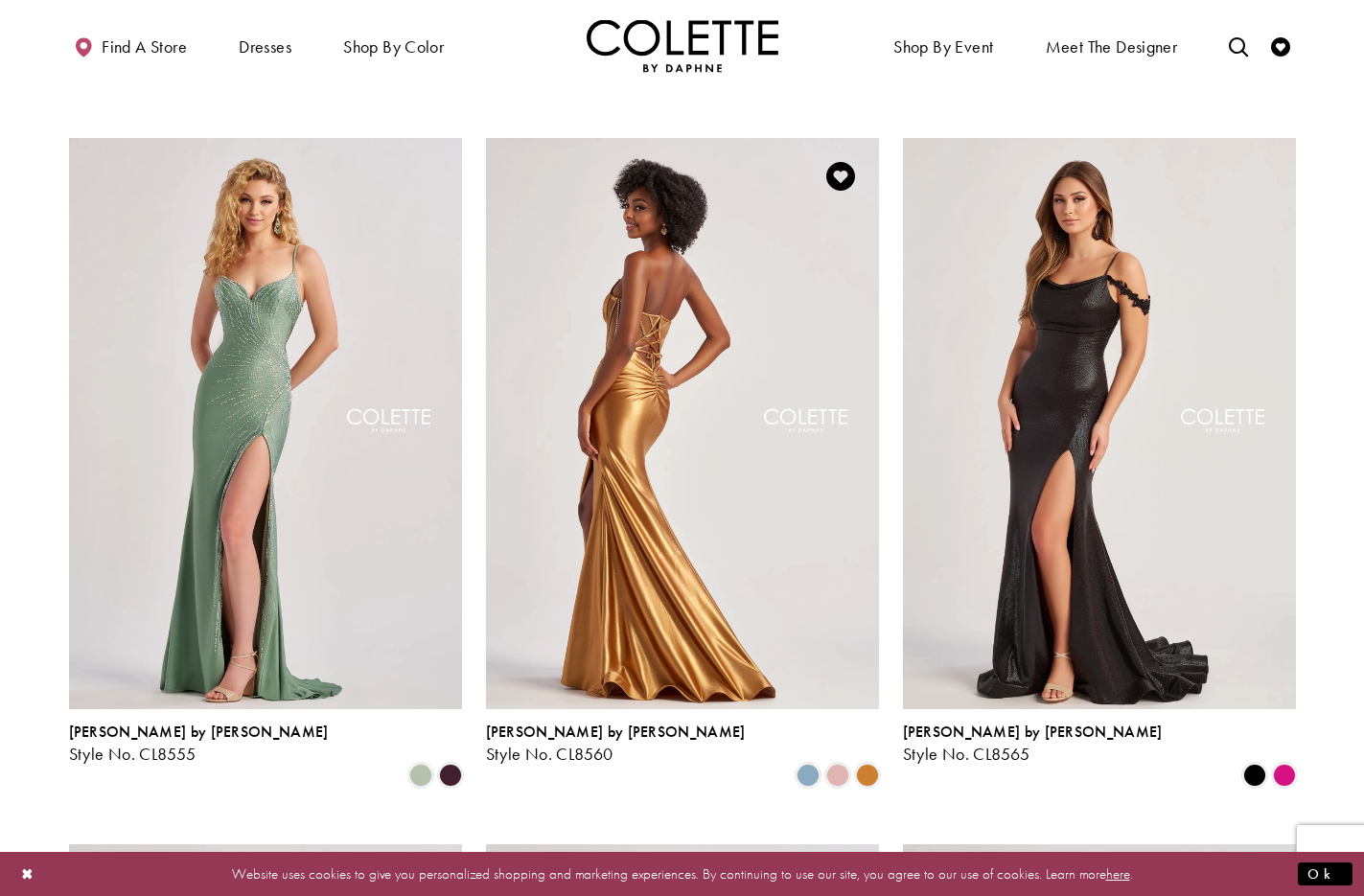
click at [699, 290] on img "Visit Colette by Daphne Style No. CL8560 Page" at bounding box center [683, 424] width 393 height 571
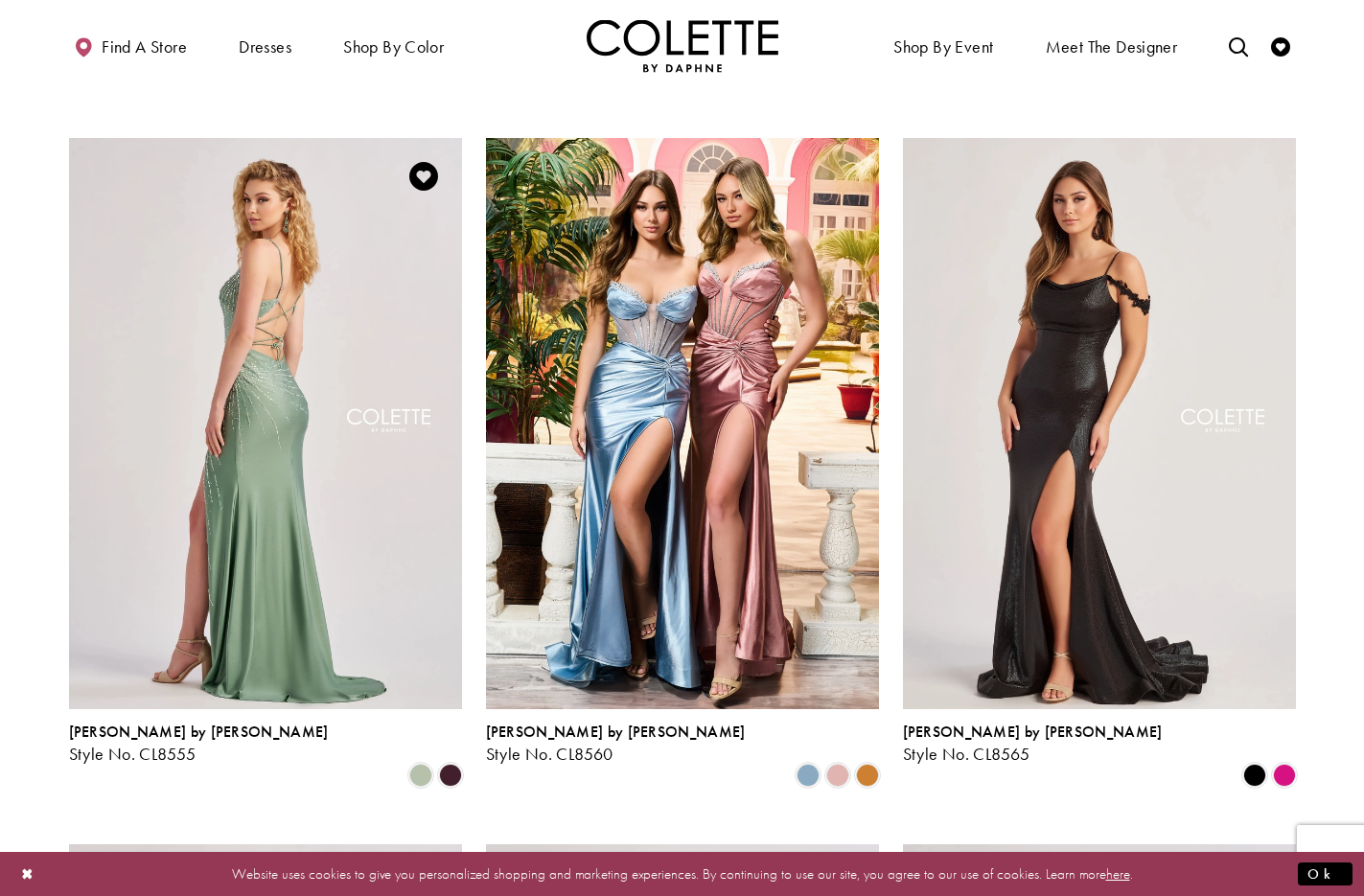
click at [251, 271] on img "Visit Colette by Daphne Style No. CL8555 Page" at bounding box center [266, 424] width 393 height 571
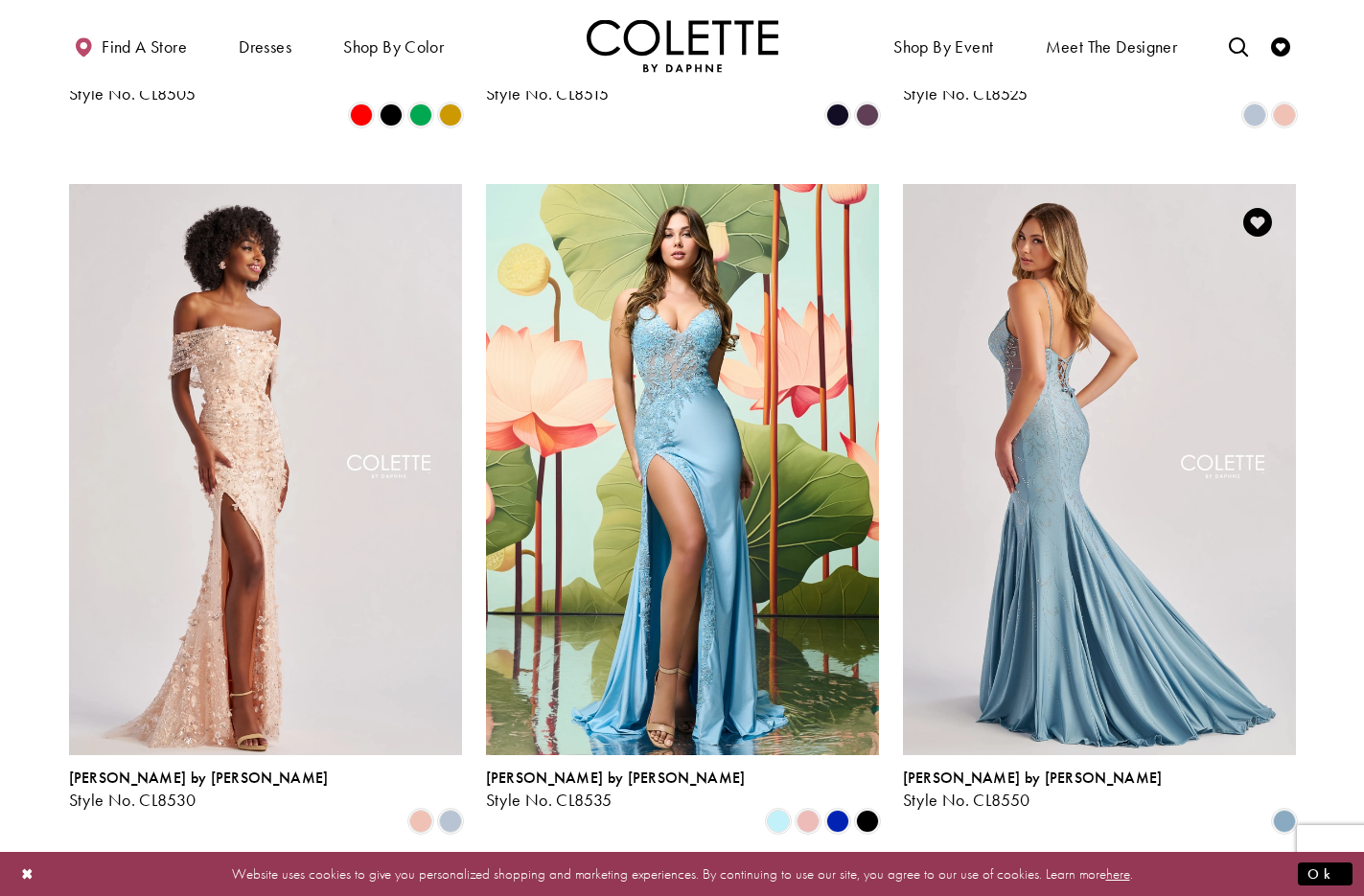
scroll to position [1063, 0]
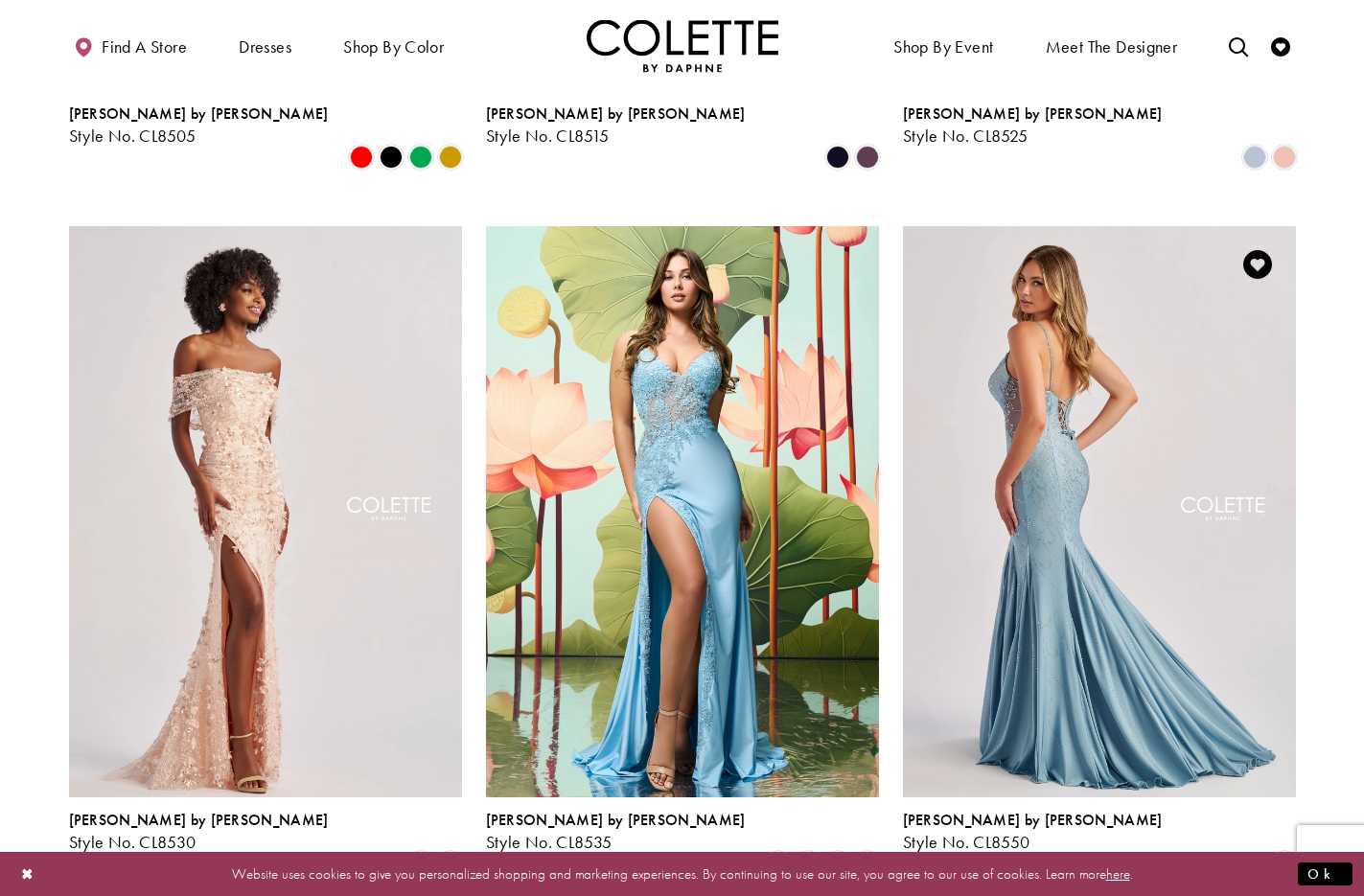
click at [1064, 308] on img "Visit Colette by Daphne Style No. CL8550 Page" at bounding box center [1100, 512] width 393 height 571
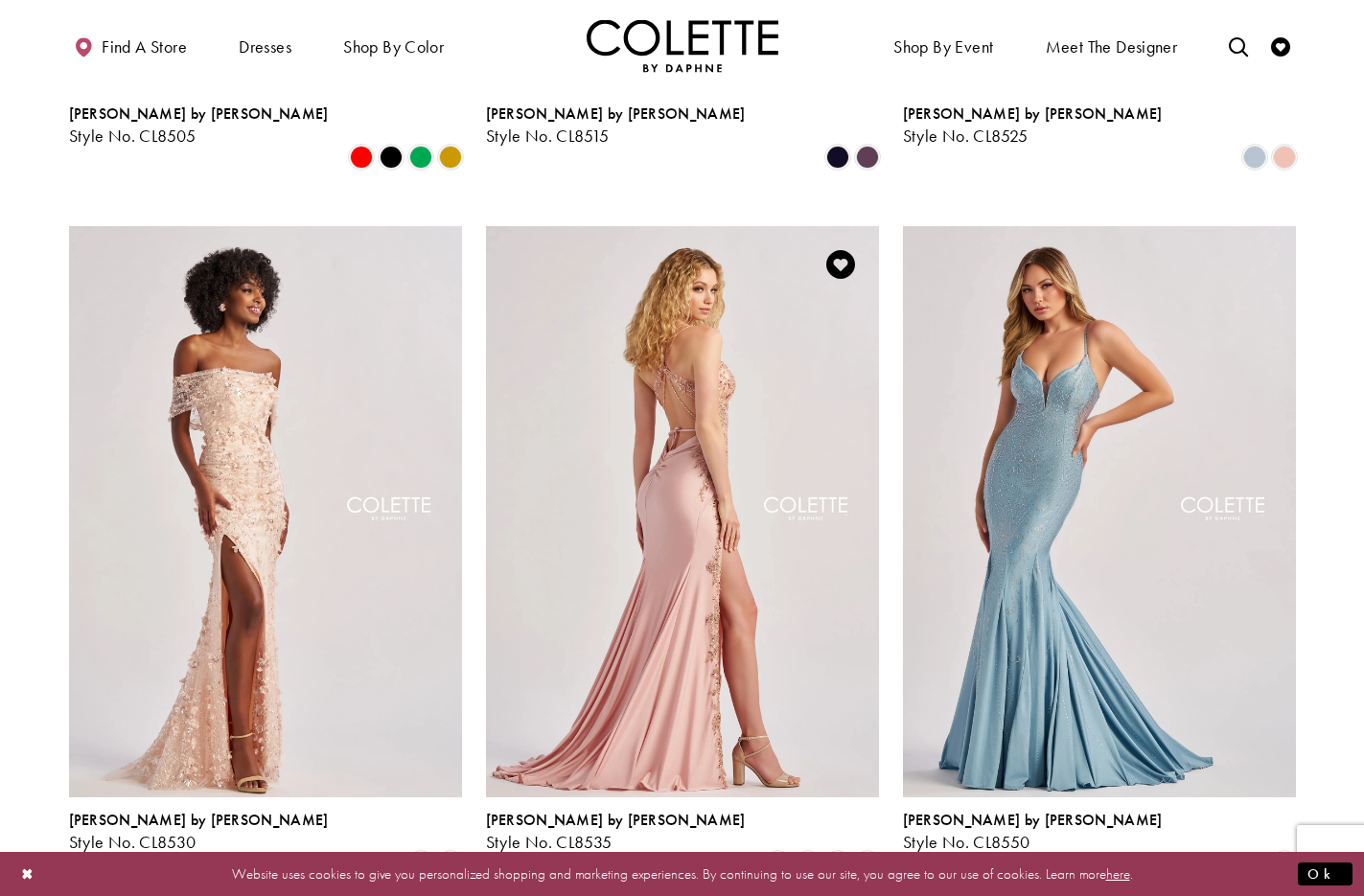
click at [673, 397] on img "Visit Colette by Daphne Style No. CL8535 Page" at bounding box center [683, 512] width 393 height 571
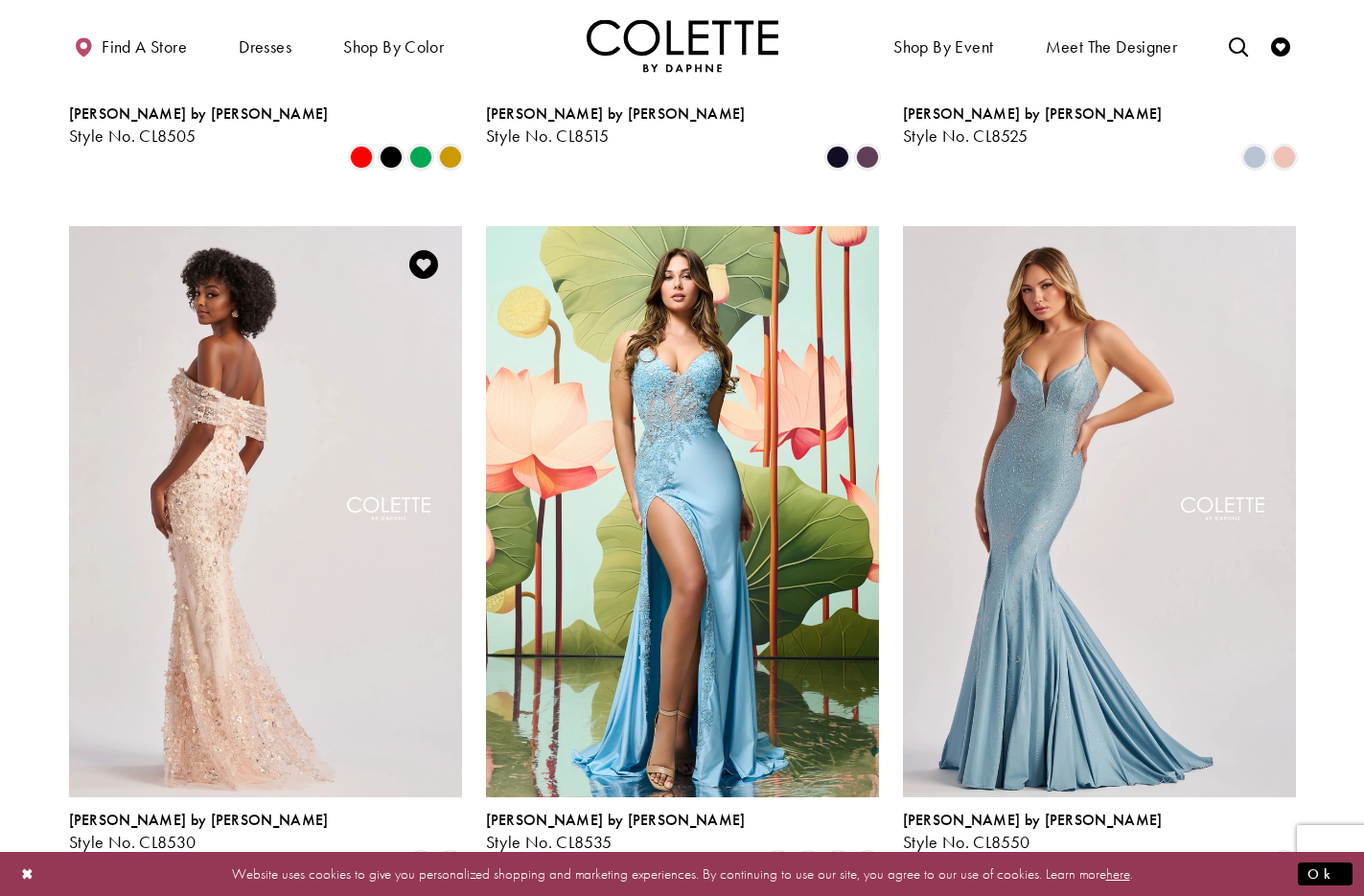
click at [273, 338] on img "Visit Colette by Daphne Style No. CL8530 Page" at bounding box center [266, 512] width 393 height 571
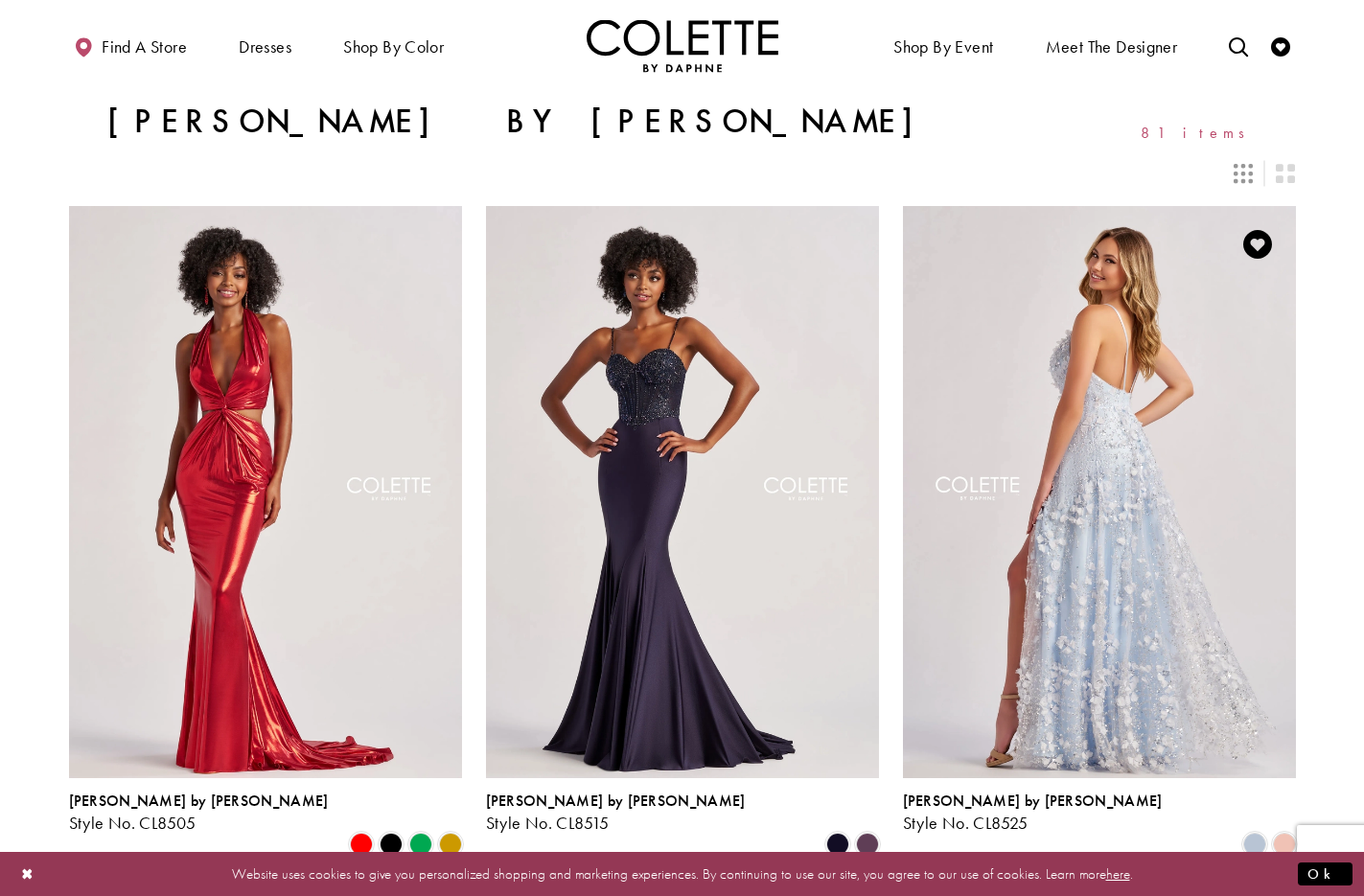
scroll to position [376, 0]
click at [1137, 381] on img "Visit Colette by Daphne Style No. CL8525 Page" at bounding box center [1100, 493] width 393 height 571
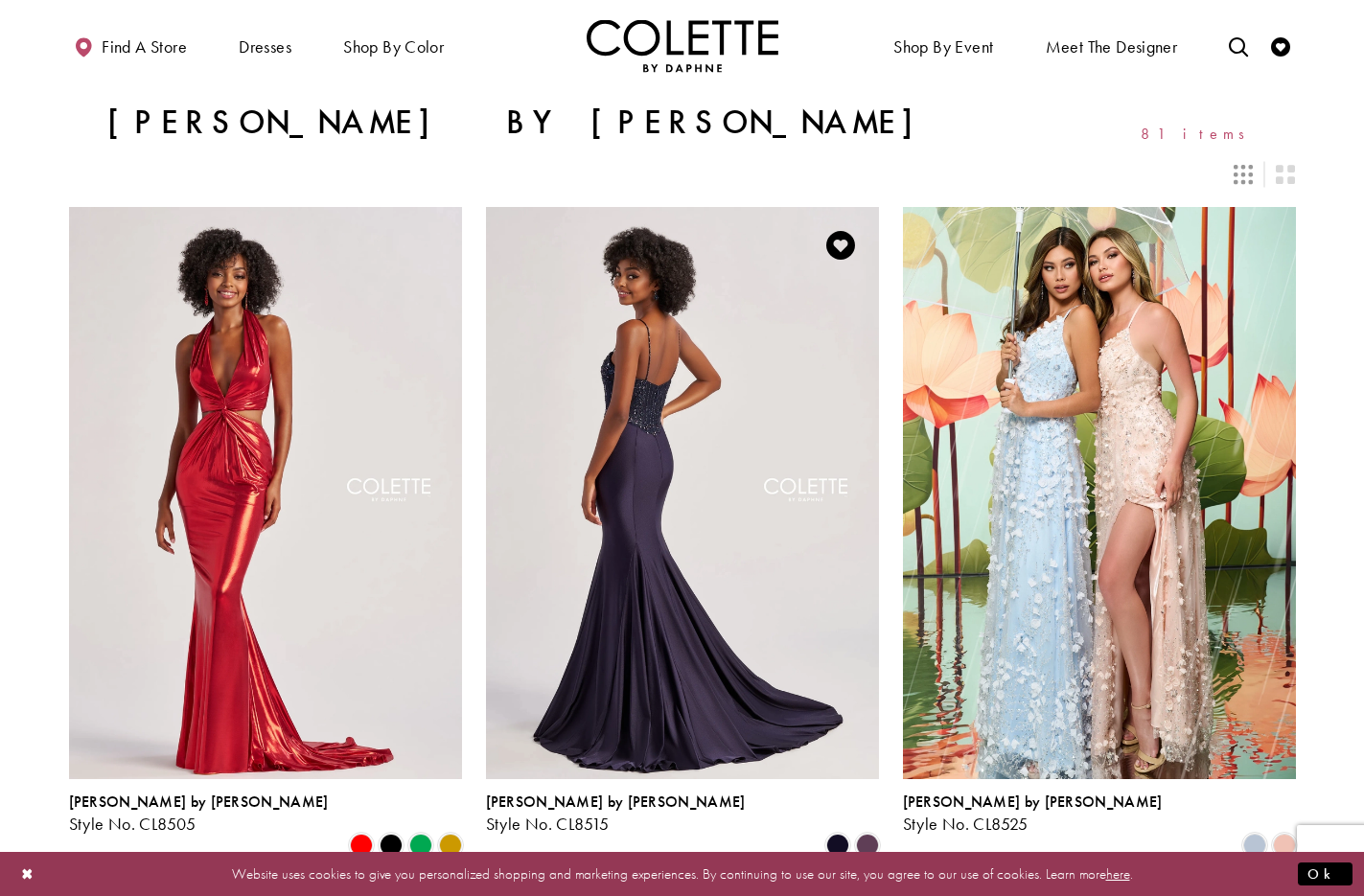
click at [644, 324] on img "Visit Colette by Daphne Style No. CL8515 Page" at bounding box center [683, 493] width 393 height 571
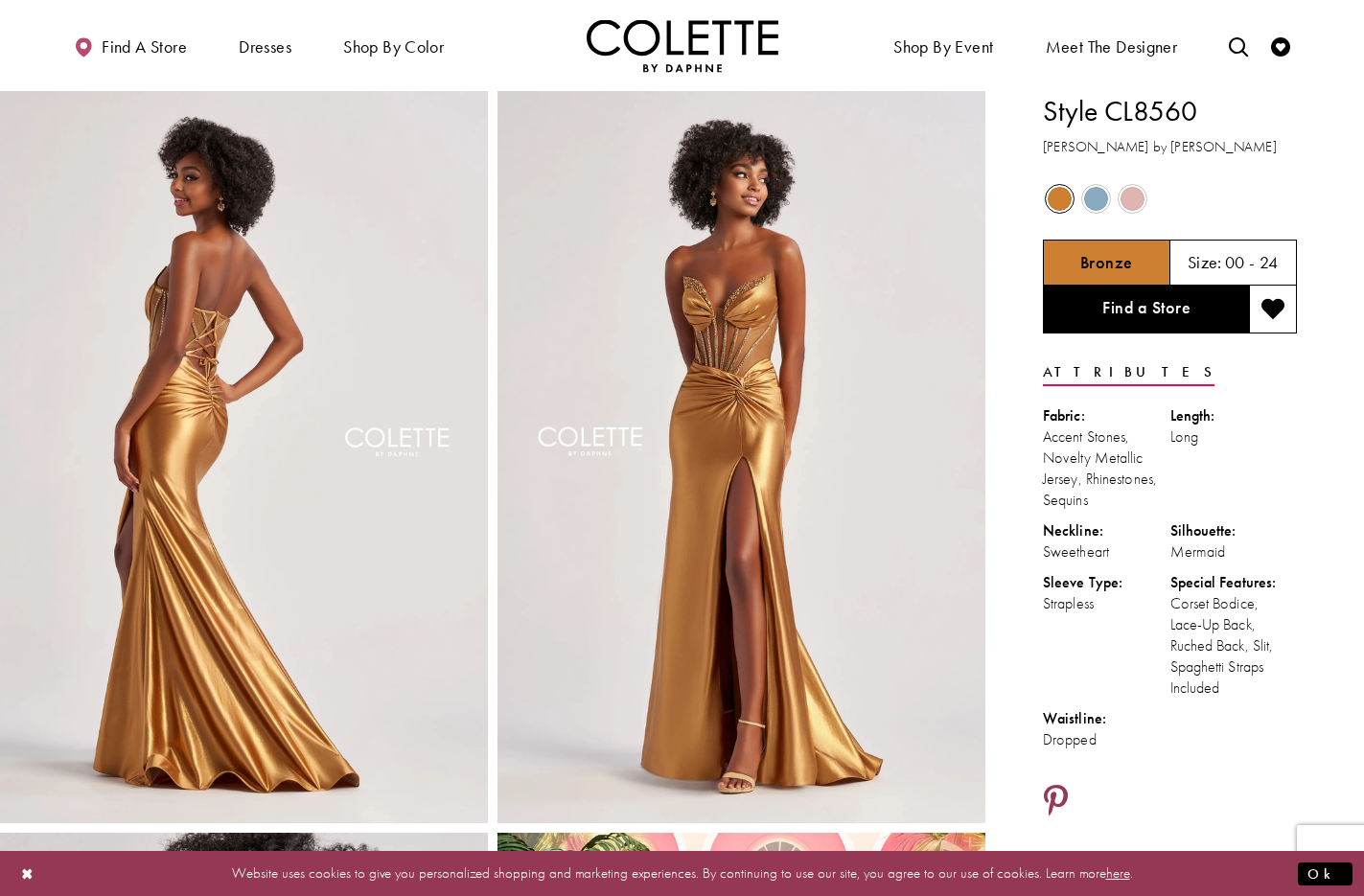
click at [1058, 793] on icon "Share using Pinterest - Opens in new tab" at bounding box center [1056, 801] width 23 height 33
click at [1058, 789] on icon "Share using Pinterest - Opens in new tab" at bounding box center [1056, 801] width 23 height 33
drag, startPoint x: 1058, startPoint y: 791, endPoint x: 1074, endPoint y: 792, distance: 16.0
click at [1058, 791] on icon "Share using Pinterest - Opens in new tab" at bounding box center [1056, 801] width 23 height 33
click at [1056, 789] on icon "Share using Pinterest - Opens in new tab" at bounding box center [1056, 801] width 23 height 33
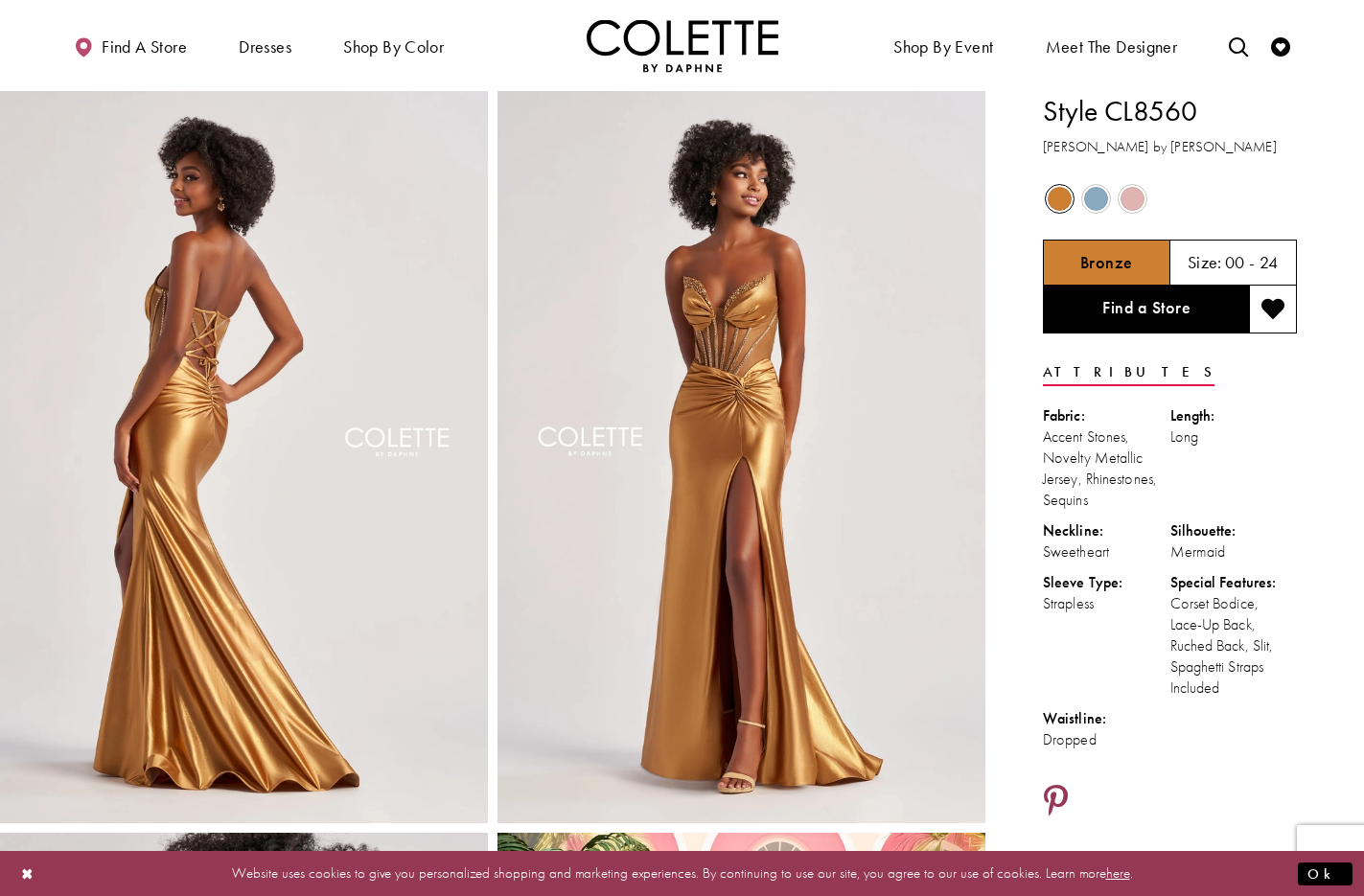
click at [1059, 792] on icon "Share using Pinterest - Opens in new tab" at bounding box center [1056, 801] width 23 height 33
click at [1059, 791] on icon "Share using Pinterest - Opens in new tab" at bounding box center [1056, 801] width 23 height 33
click at [1057, 784] on link "Share using Pinterest - Opens in new tab" at bounding box center [1056, 801] width 25 height 36
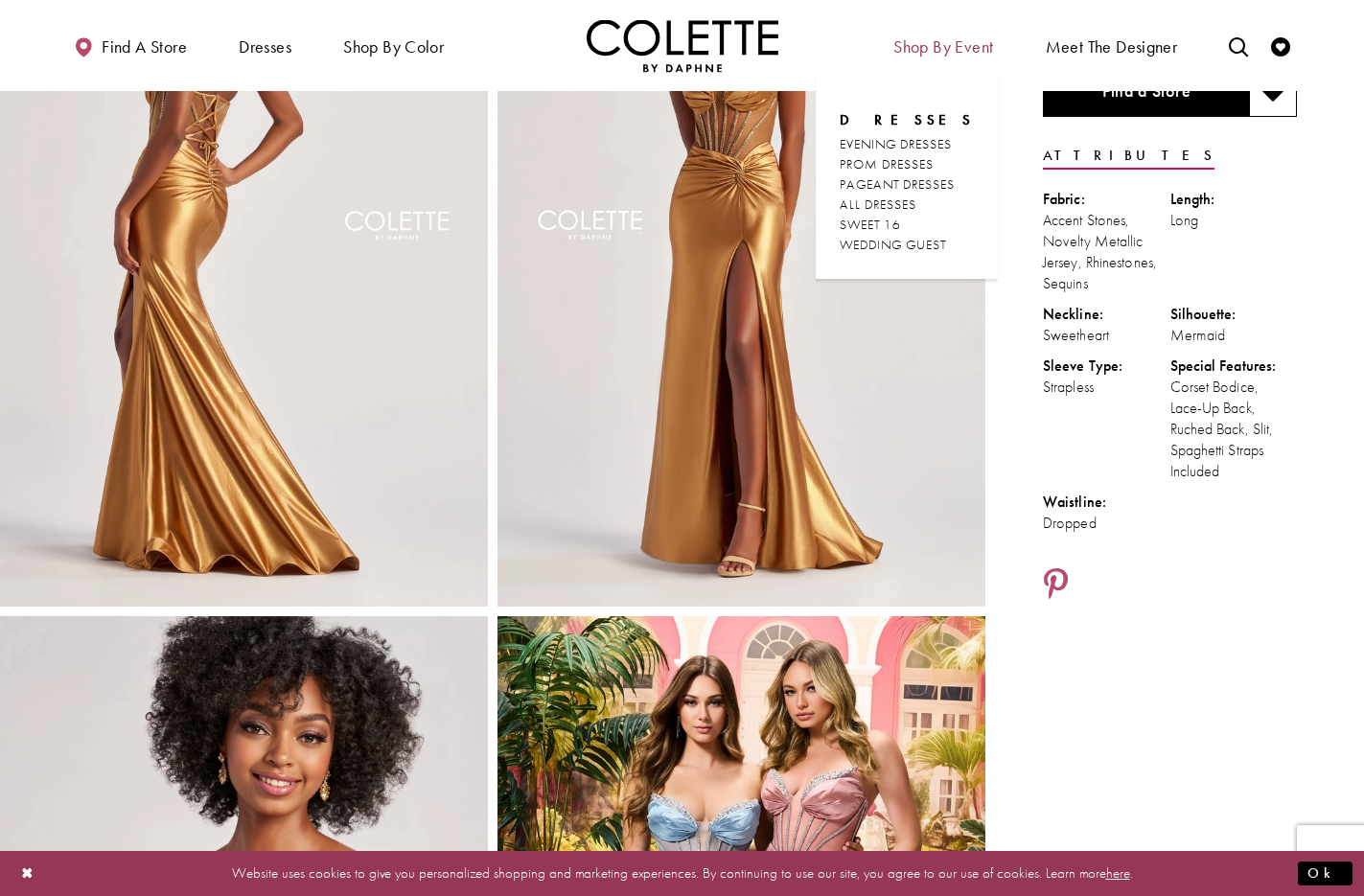
scroll to position [229, 0]
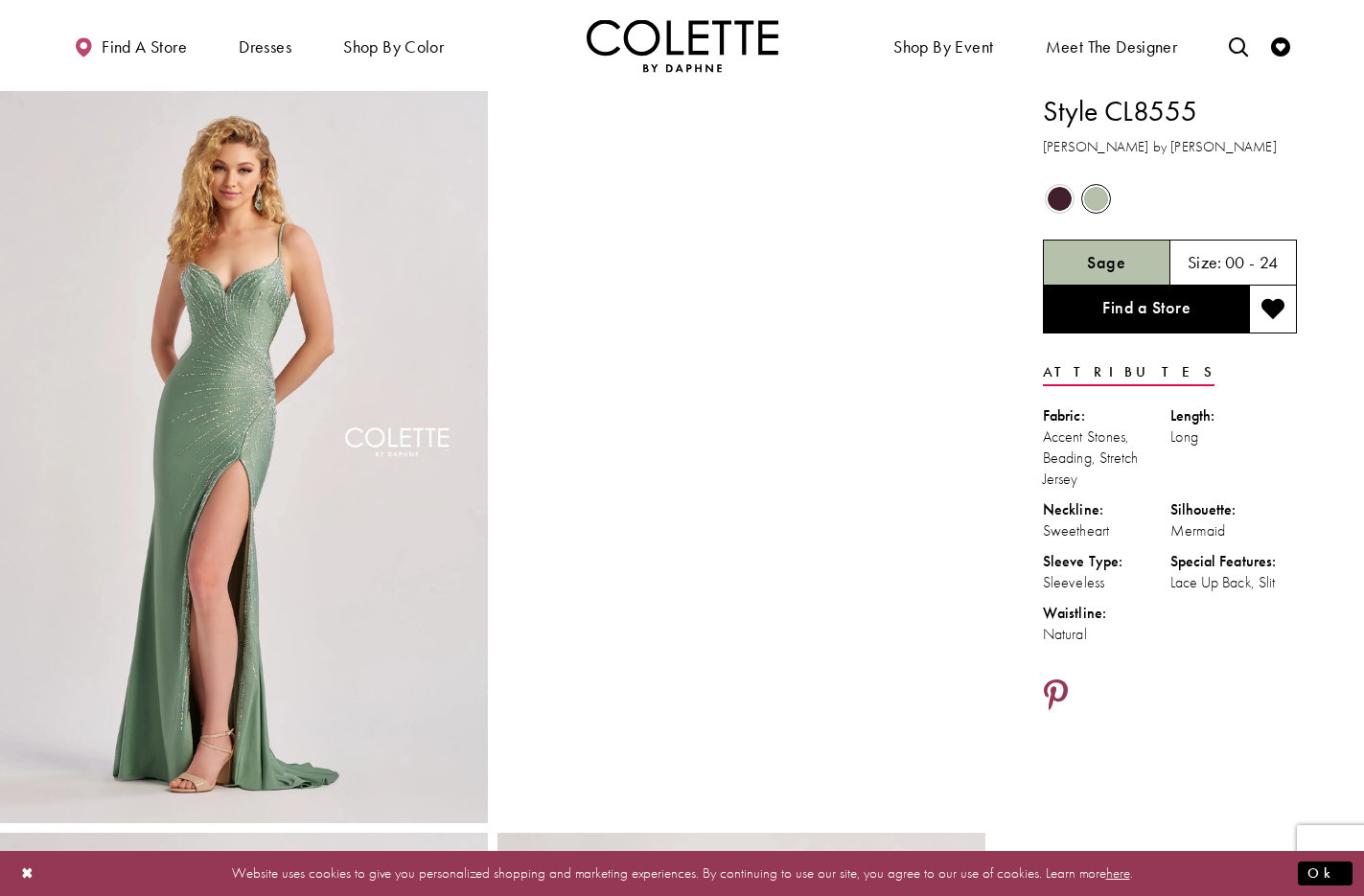
click at [1061, 689] on icon "Share using Pinterest - Opens in new tab" at bounding box center [1056, 695] width 23 height 33
click at [1053, 694] on icon "Share using Pinterest - Opens in new tab" at bounding box center [1056, 695] width 23 height 33
click at [1057, 690] on icon "Share using Pinterest - Opens in new tab" at bounding box center [1056, 695] width 23 height 33
click at [1056, 689] on icon "Share using Pinterest - Opens in new tab" at bounding box center [1056, 695] width 23 height 33
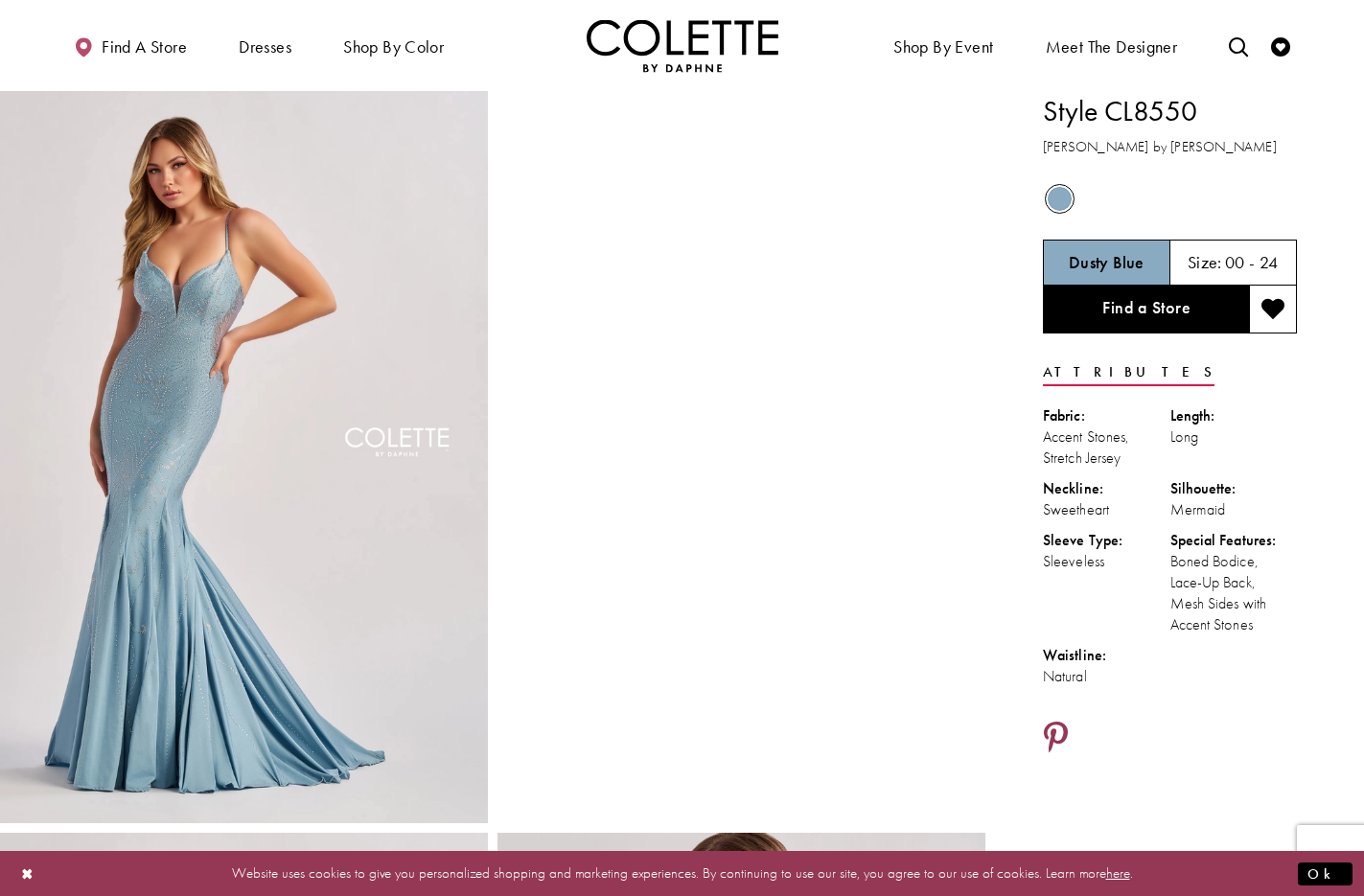
click at [1062, 729] on icon "Share using Pinterest - Opens in new tab" at bounding box center [1056, 738] width 23 height 33
click at [1058, 727] on icon "Share using Pinterest - Opens in new tab" at bounding box center [1056, 738] width 23 height 33
click at [1058, 732] on icon "Share using Pinterest - Opens in new tab" at bounding box center [1056, 738] width 23 height 33
click at [548, 57] on ul "Find a store Dresses Dresses Occasion DAF'S FAVES EVENING DRESSES LONG DRESSES" at bounding box center [366, 46] width 632 height 53
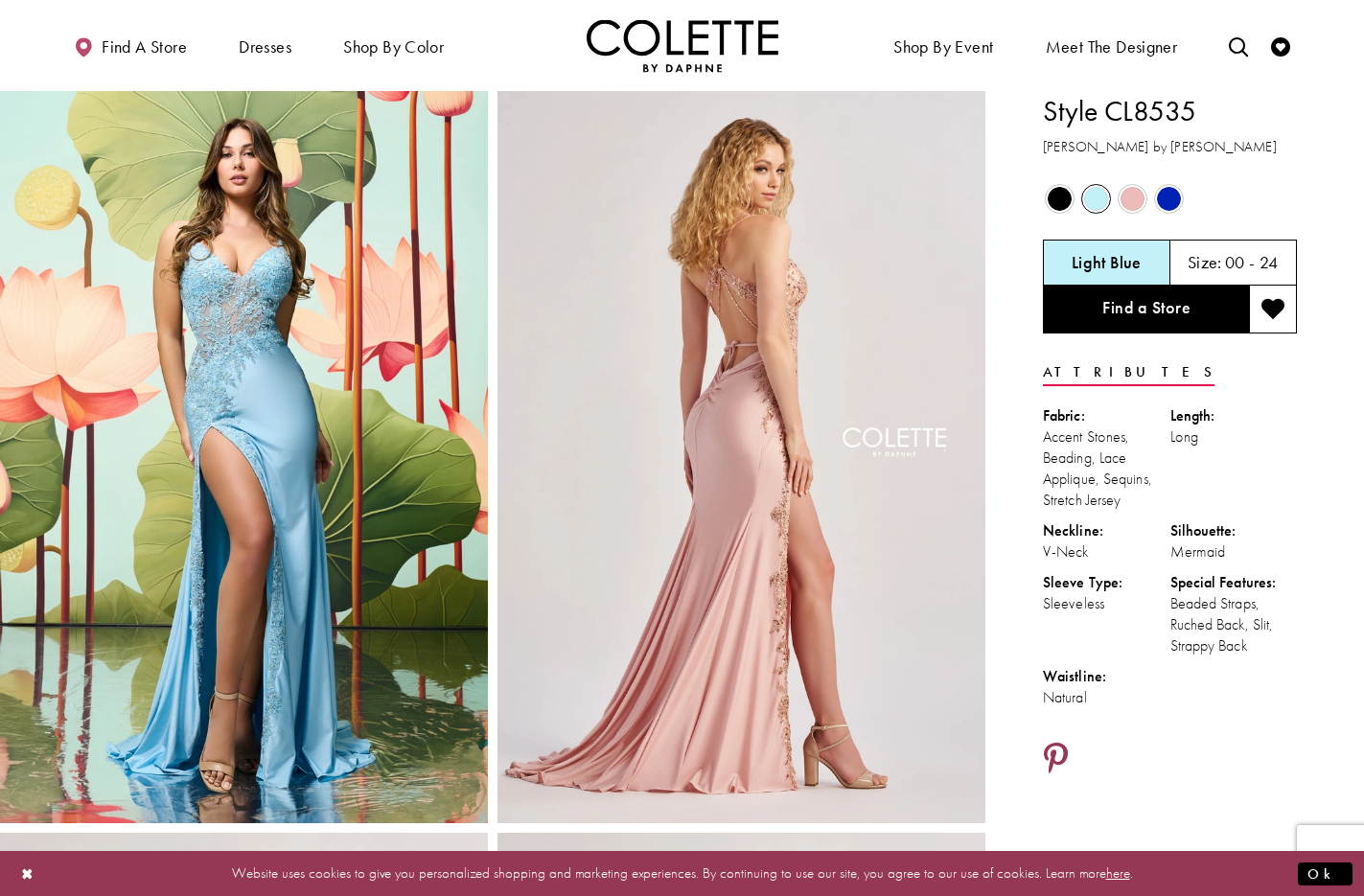
click at [1056, 755] on icon "Share using Pinterest - Opens in new tab" at bounding box center [1056, 759] width 23 height 33
click at [1062, 754] on icon "Share using Pinterest - Opens in new tab" at bounding box center [1056, 759] width 23 height 33
click at [1044, 751] on icon "Share using Pinterest - Opens in new tab" at bounding box center [1056, 759] width 23 height 33
click at [1050, 753] on icon "Share using Pinterest - Opens in new tab" at bounding box center [1056, 759] width 23 height 33
click at [1055, 749] on icon "Share using Pinterest - Opens in new tab" at bounding box center [1056, 759] width 23 height 33
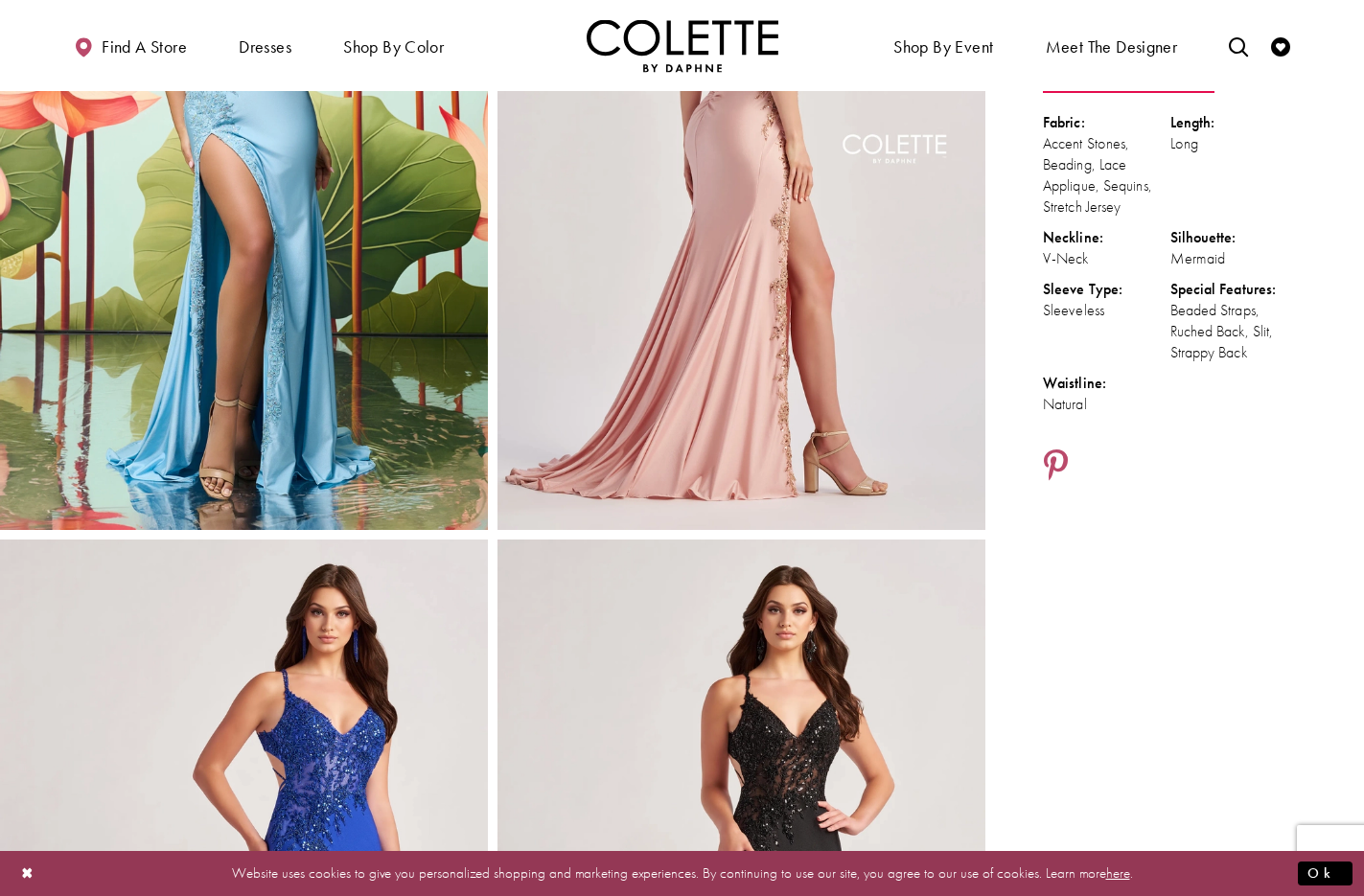
scroll to position [274, 0]
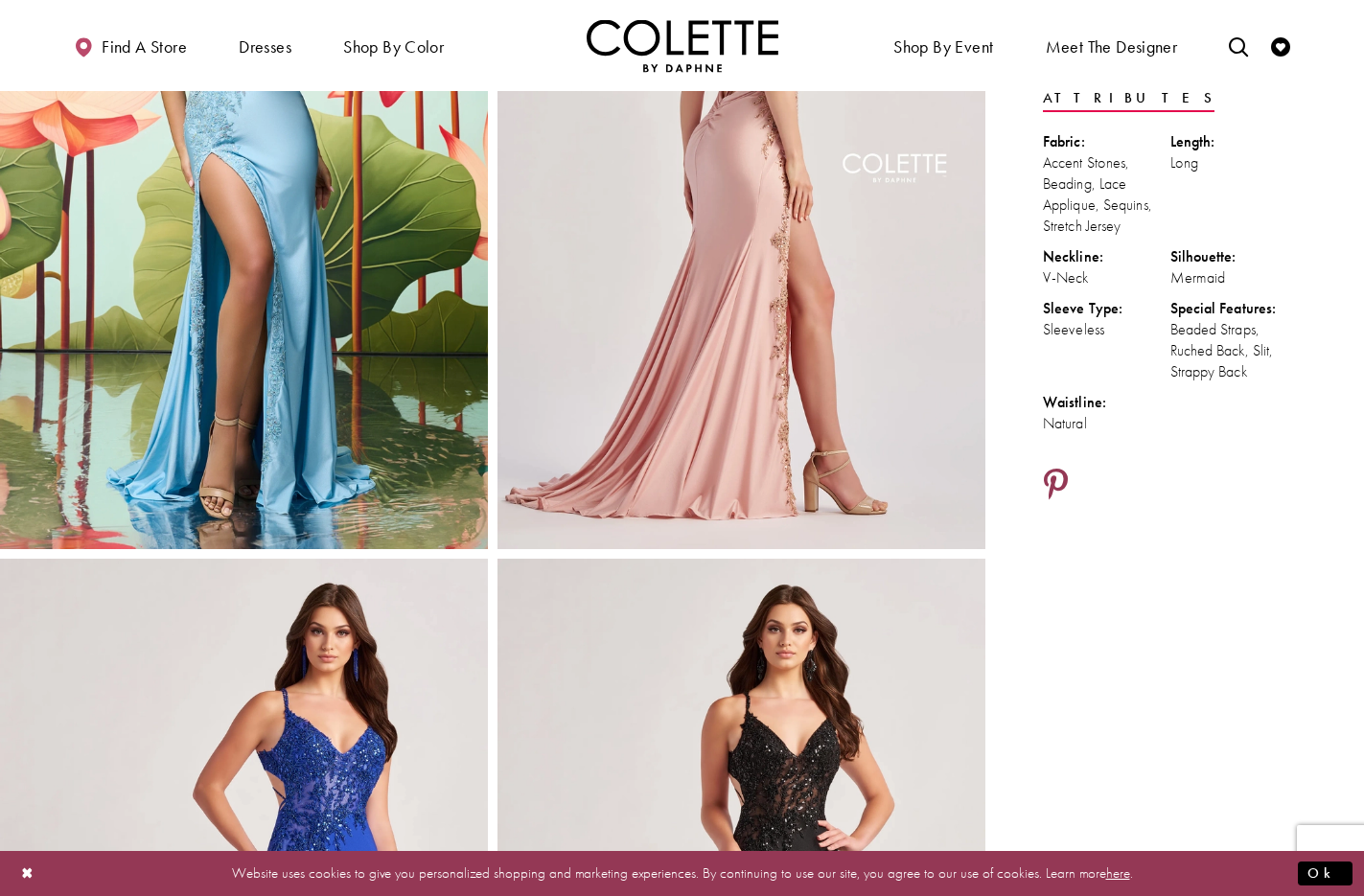
click at [1061, 482] on icon "Share using Pinterest - Opens in new tab" at bounding box center [1056, 485] width 23 height 33
click at [1064, 469] on icon "Share using Pinterest - Opens in new tab" at bounding box center [1056, 485] width 23 height 33
click at [1056, 481] on icon "Share using Pinterest - Opens in new tab" at bounding box center [1056, 485] width 23 height 33
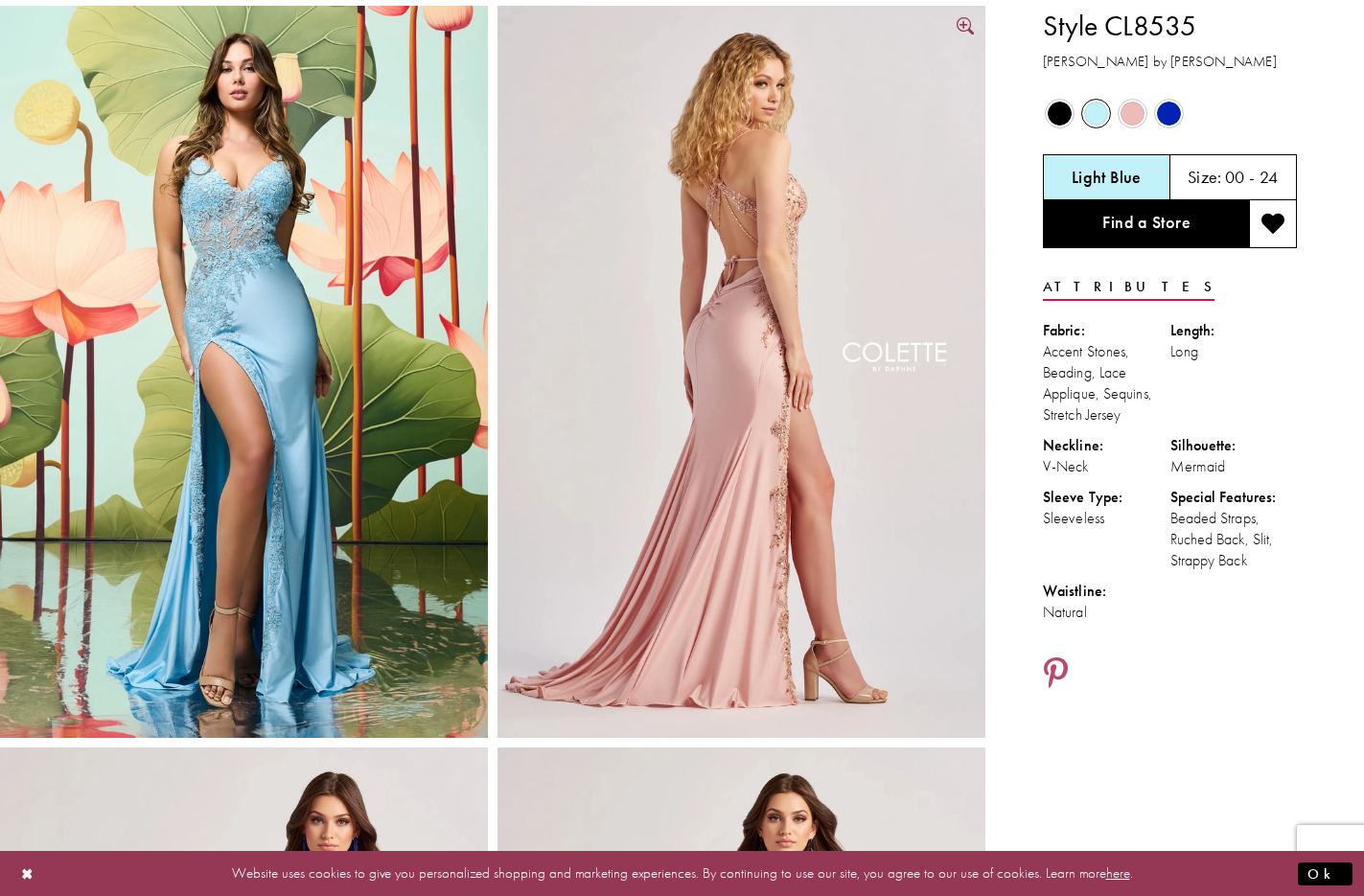
scroll to position [0, 0]
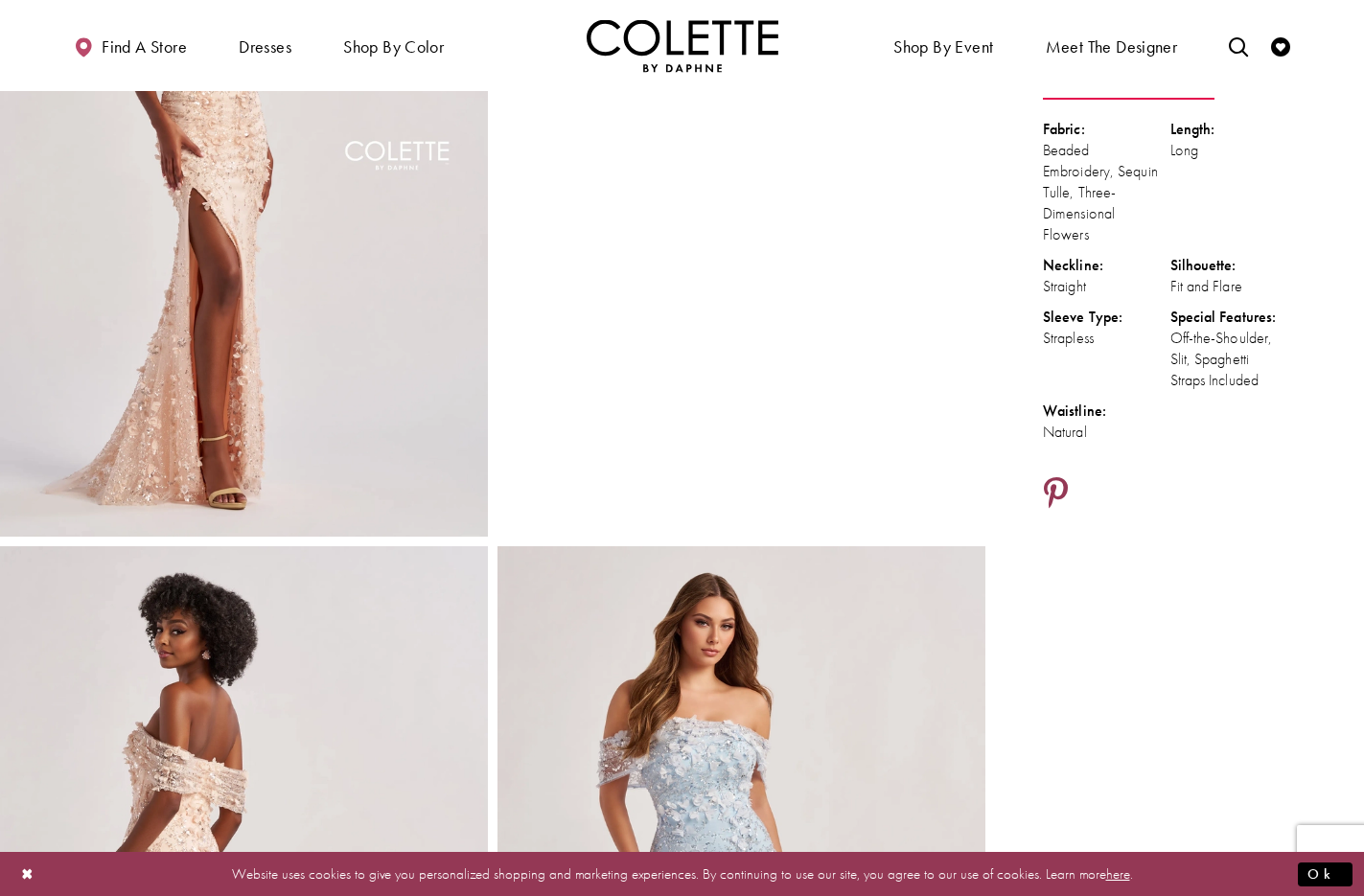
click at [1059, 485] on icon "Share using Pinterest - Opens in new tab" at bounding box center [1056, 494] width 23 height 33
click at [1057, 487] on icon "Share using Pinterest - Opens in new tab" at bounding box center [1056, 494] width 23 height 33
drag, startPoint x: 1055, startPoint y: 478, endPoint x: 1145, endPoint y: 521, distance: 99.7
click at [1056, 478] on icon "Share using Pinterest - Opens in new tab" at bounding box center [1056, 494] width 23 height 33
click at [1055, 486] on icon "Share using Pinterest - Opens in new tab" at bounding box center [1056, 494] width 23 height 33
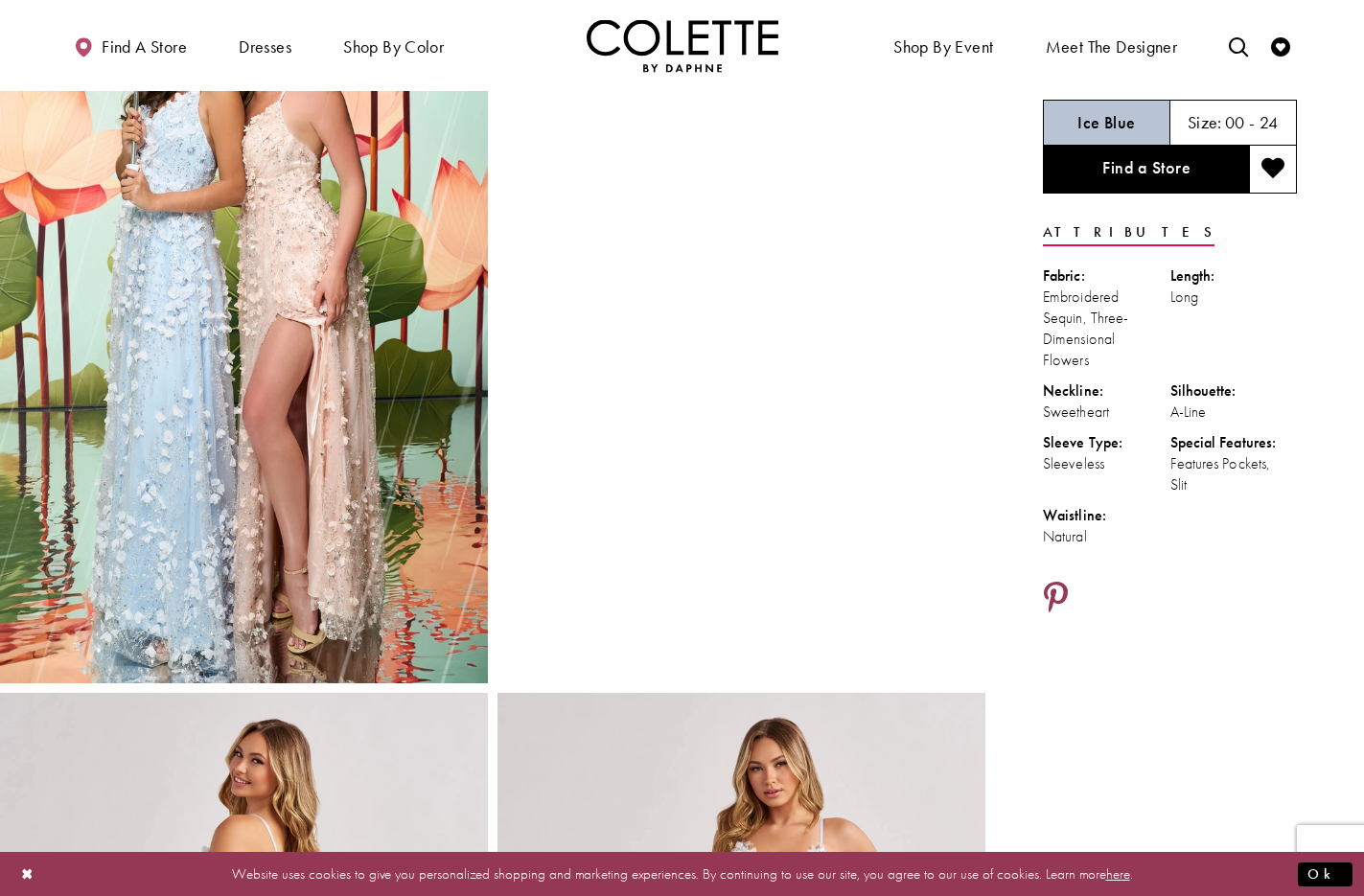
click at [1055, 591] on icon "Share using Pinterest - Opens in new tab" at bounding box center [1056, 598] width 23 height 33
click at [1058, 596] on icon "Share using Pinterest - Opens in new tab" at bounding box center [1056, 598] width 23 height 33
click at [1061, 590] on icon "Share using Pinterest - Opens in new tab" at bounding box center [1056, 598] width 23 height 33
click at [1058, 596] on icon "Share using Pinterest - Opens in new tab" at bounding box center [1056, 598] width 23 height 33
click at [1068, 589] on link "Share using Pinterest - Opens in new tab" at bounding box center [1056, 598] width 25 height 36
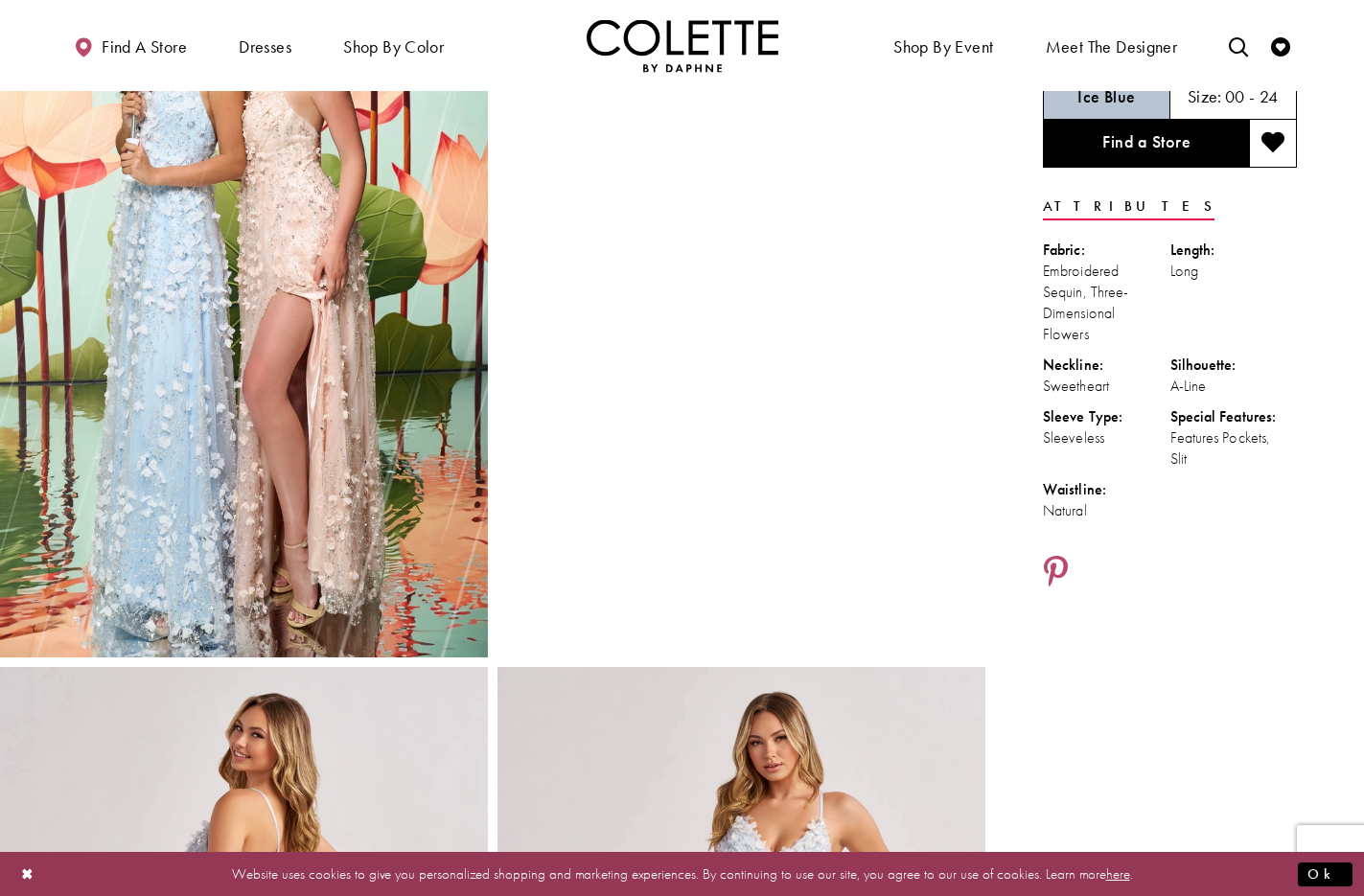
scroll to position [166, 0]
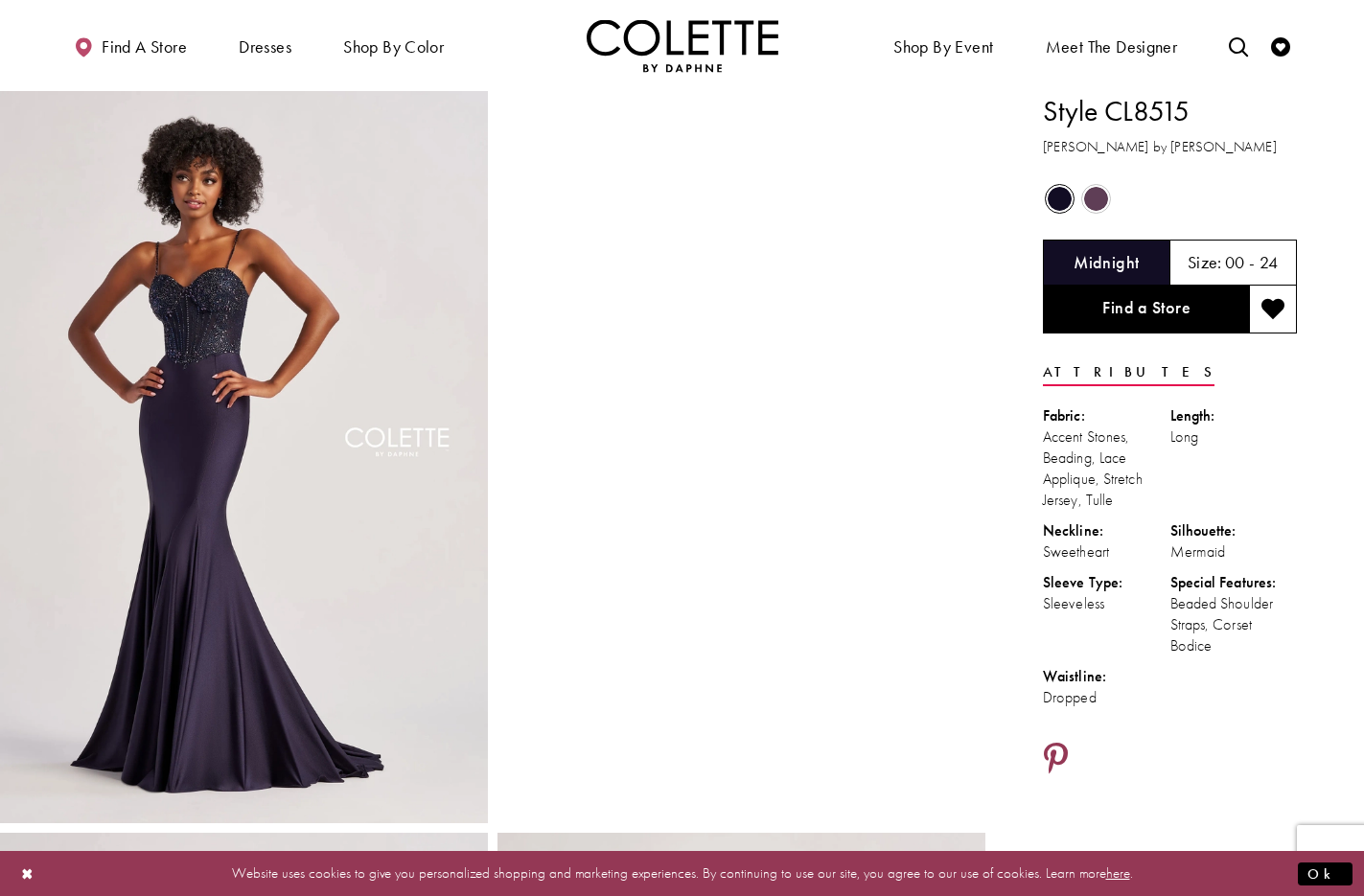
click at [1065, 753] on icon "Share using Pinterest - Opens in new tab" at bounding box center [1056, 759] width 23 height 33
click at [1061, 752] on icon "Share using Pinterest - Opens in new tab" at bounding box center [1056, 759] width 23 height 33
click at [1056, 752] on icon "Share using Pinterest - Opens in new tab" at bounding box center [1056, 759] width 23 height 33
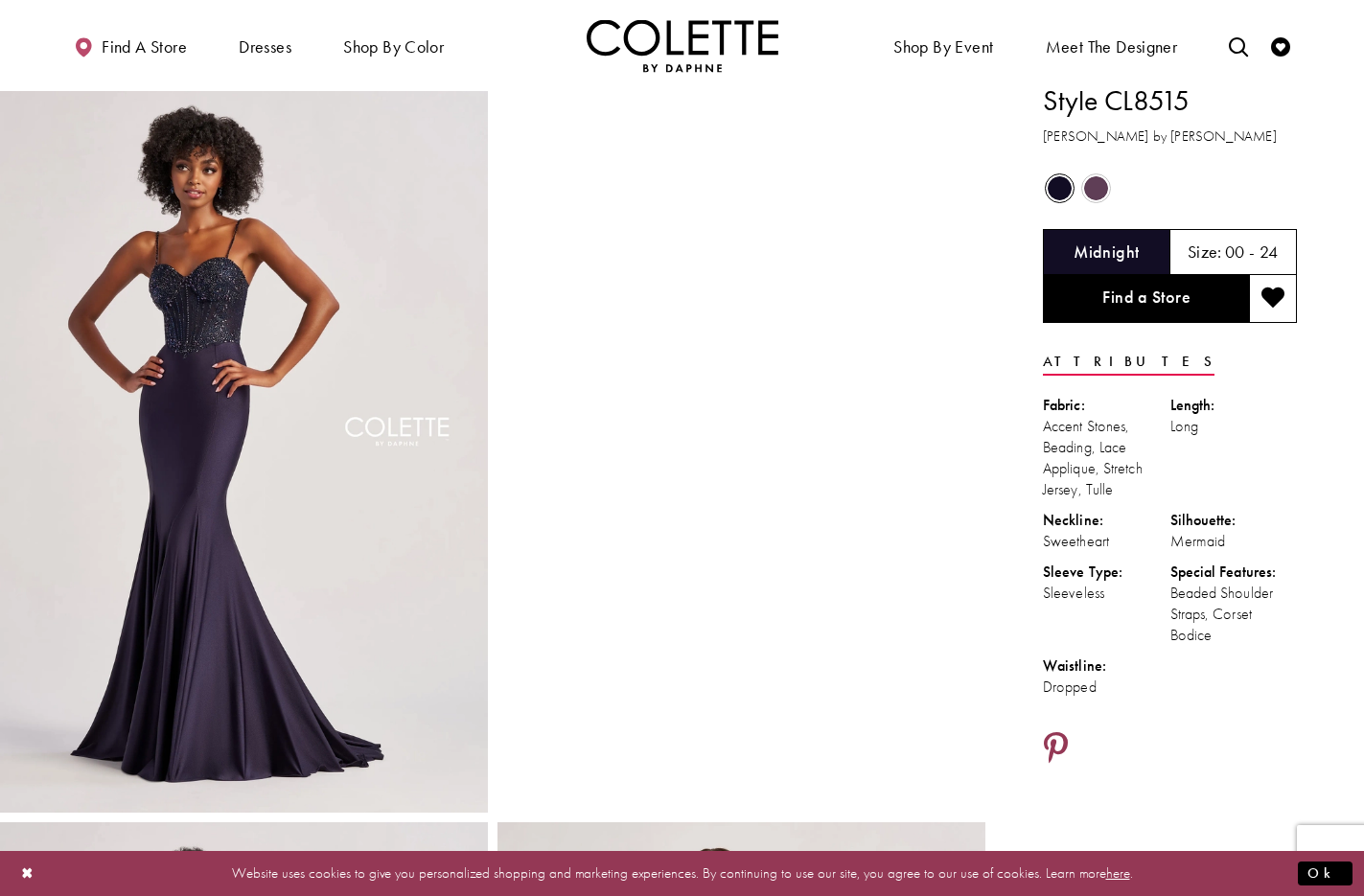
click at [1059, 745] on icon "Share using Pinterest - Opens in new tab" at bounding box center [1056, 748] width 23 height 33
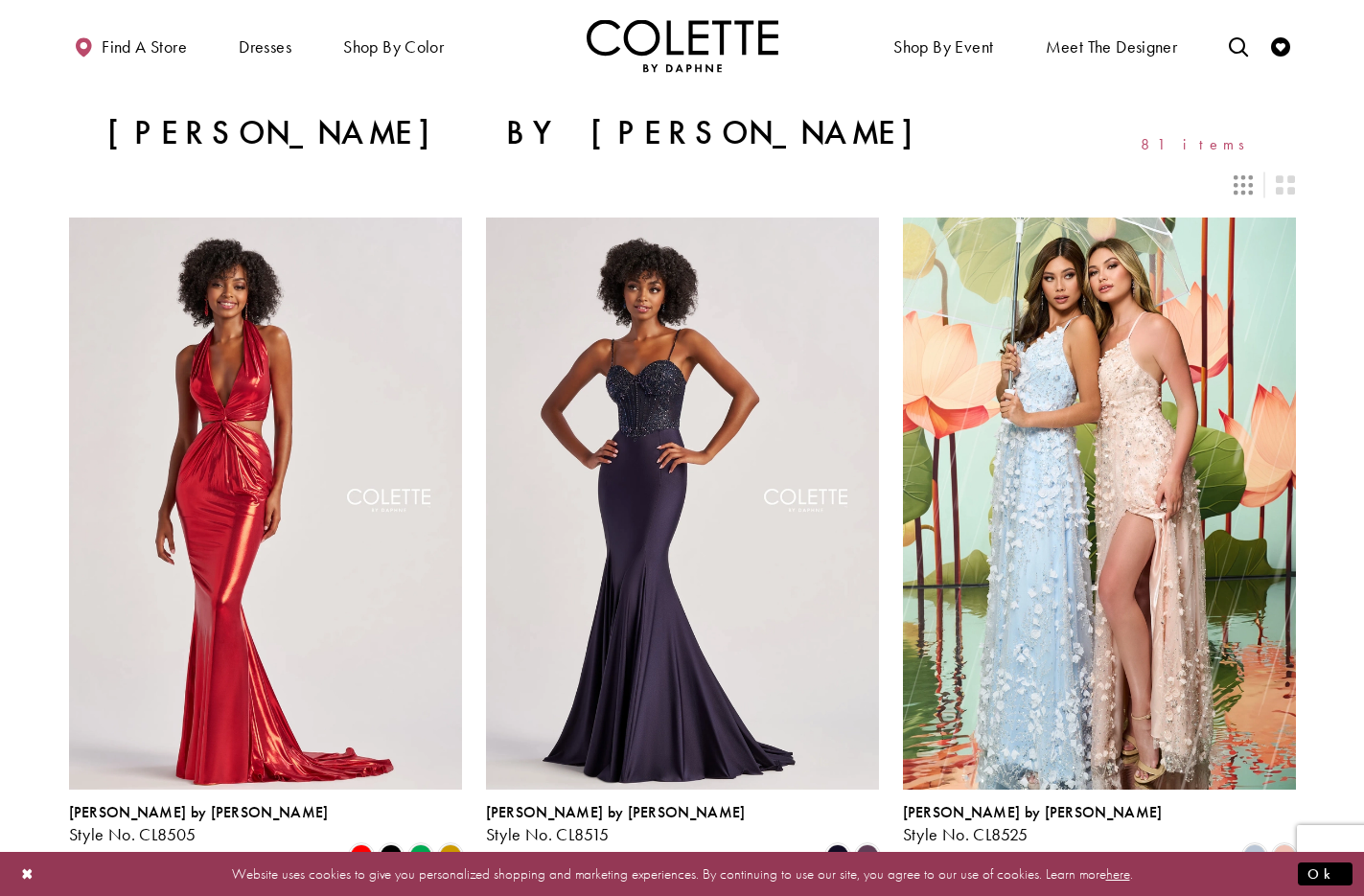
scroll to position [376, 0]
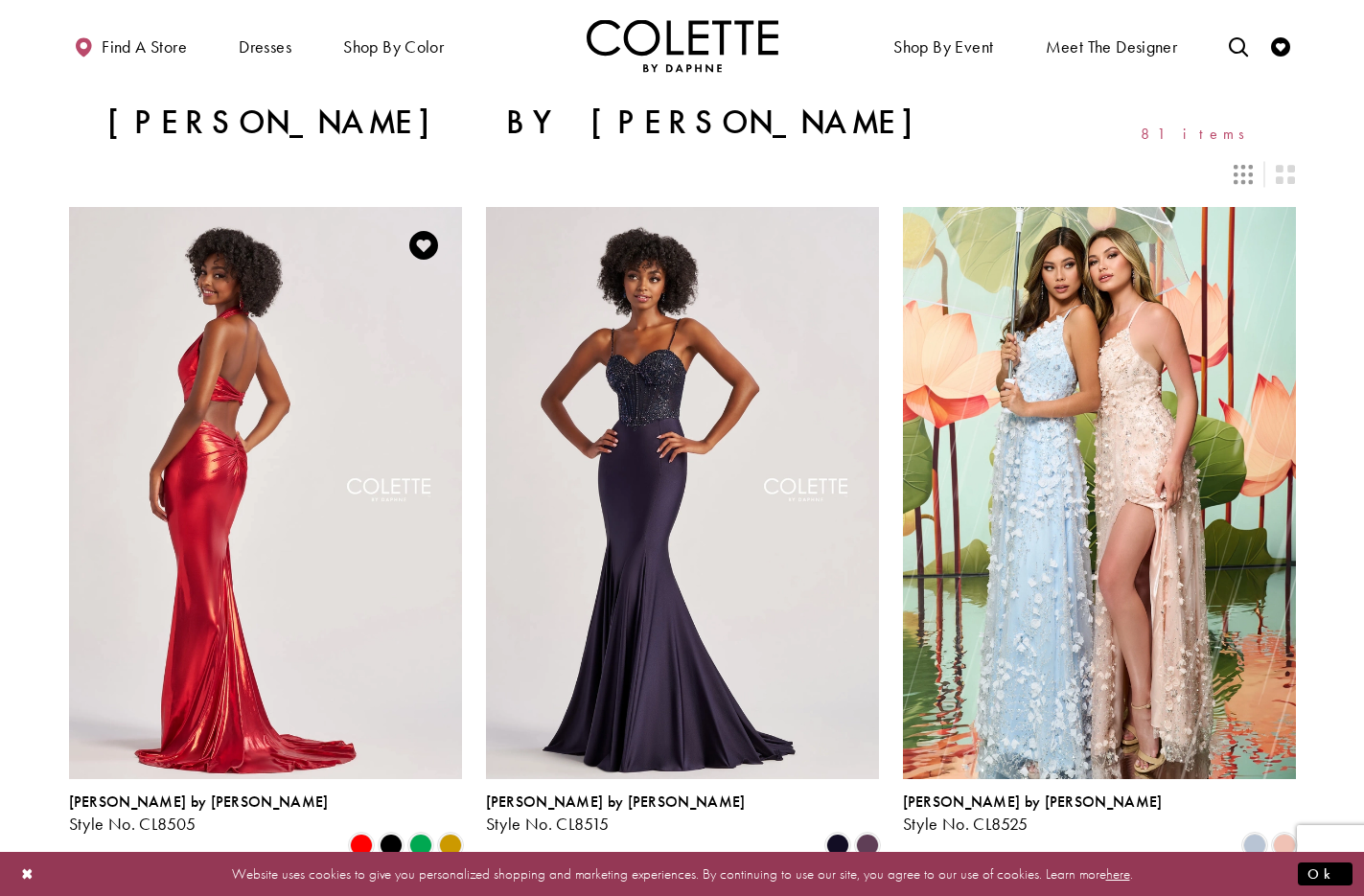
click at [285, 324] on img "Visit Colette by Daphne Style No. CL8505 Page" at bounding box center [266, 493] width 393 height 571
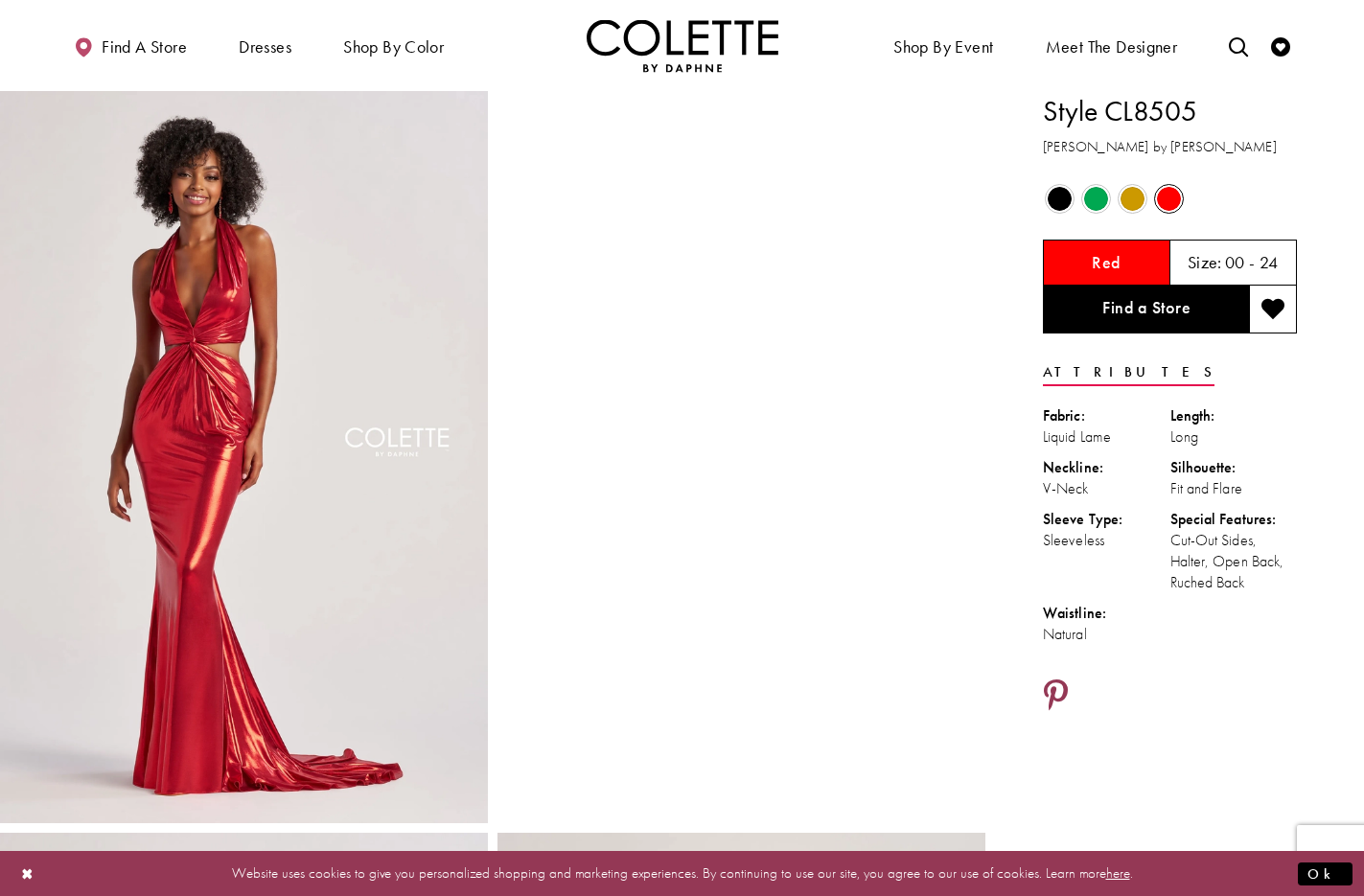
click at [1057, 689] on icon "Share using Pinterest - Opens in new tab" at bounding box center [1056, 695] width 23 height 33
click at [1056, 685] on icon "Share using Pinterest - Opens in new tab" at bounding box center [1056, 695] width 23 height 33
click at [1050, 687] on icon "Share using Pinterest - Opens in new tab" at bounding box center [1056, 695] width 23 height 33
click at [1056, 695] on icon "Share using Pinterest - Opens in new tab" at bounding box center [1056, 695] width 23 height 33
click at [1053, 691] on icon "Share using Pinterest - Opens in new tab" at bounding box center [1056, 695] width 23 height 33
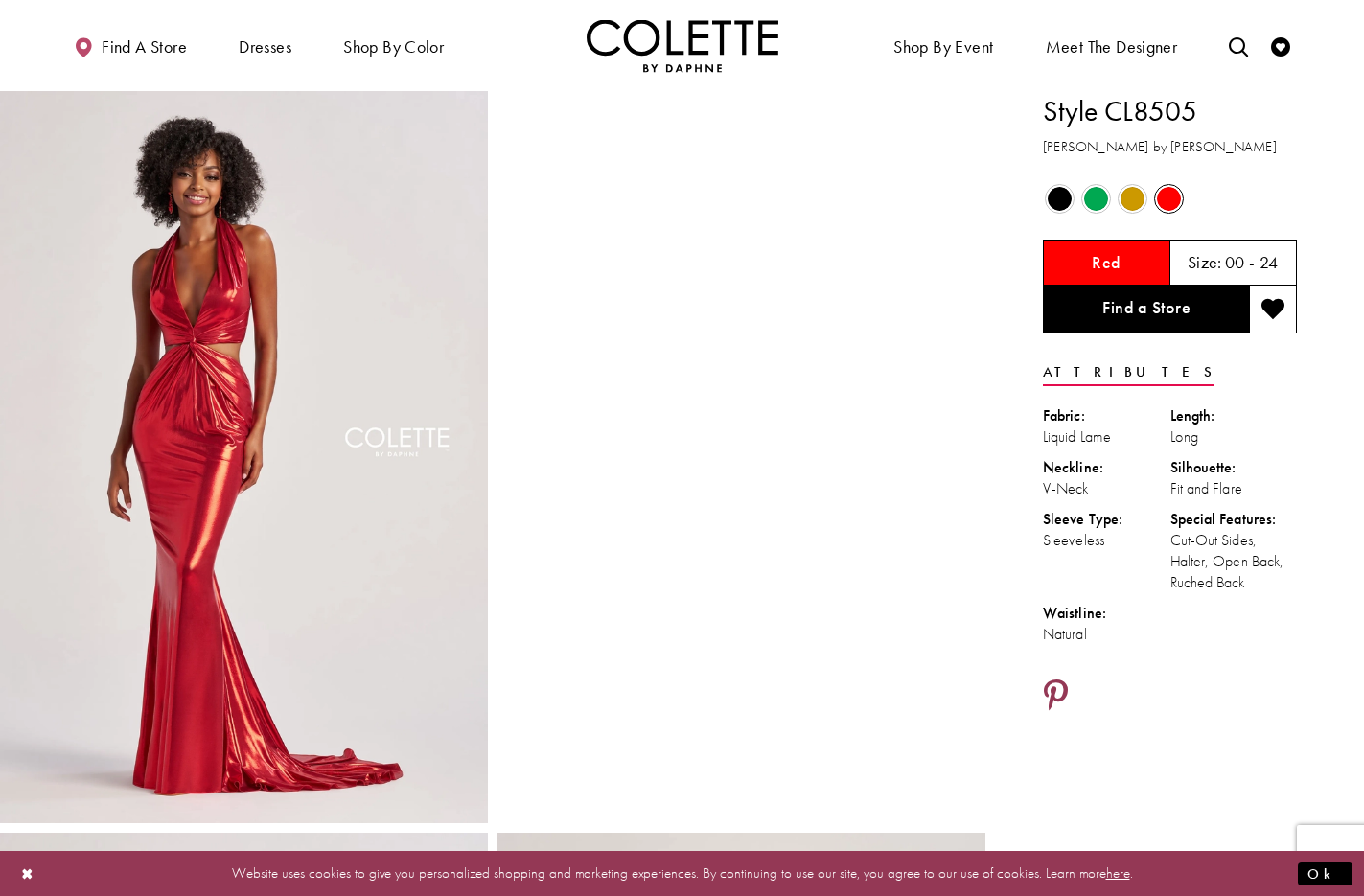
click at [1053, 689] on icon "Share using Pinterest - Opens in new tab" at bounding box center [1056, 695] width 23 height 33
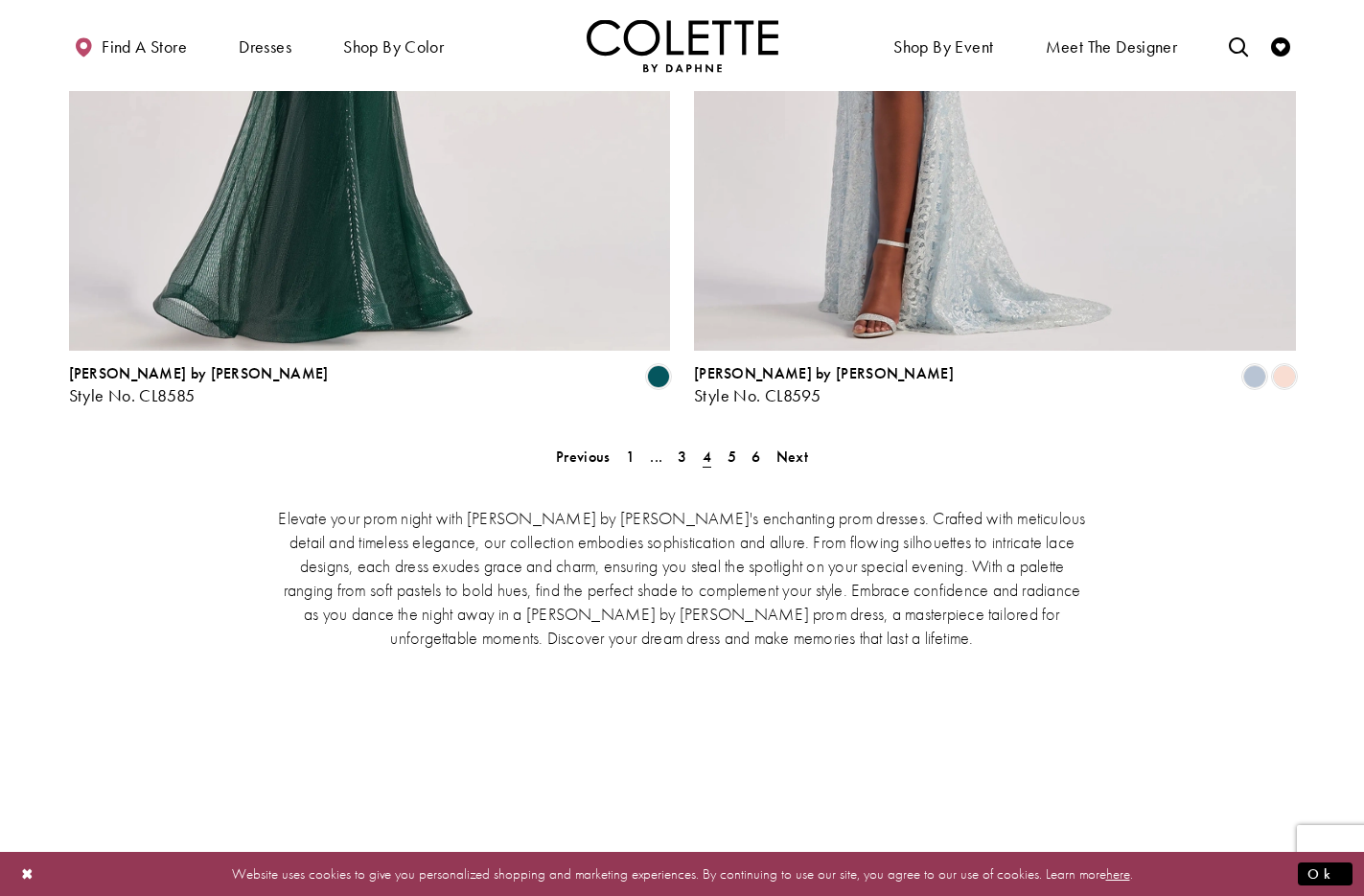
scroll to position [3918, 0]
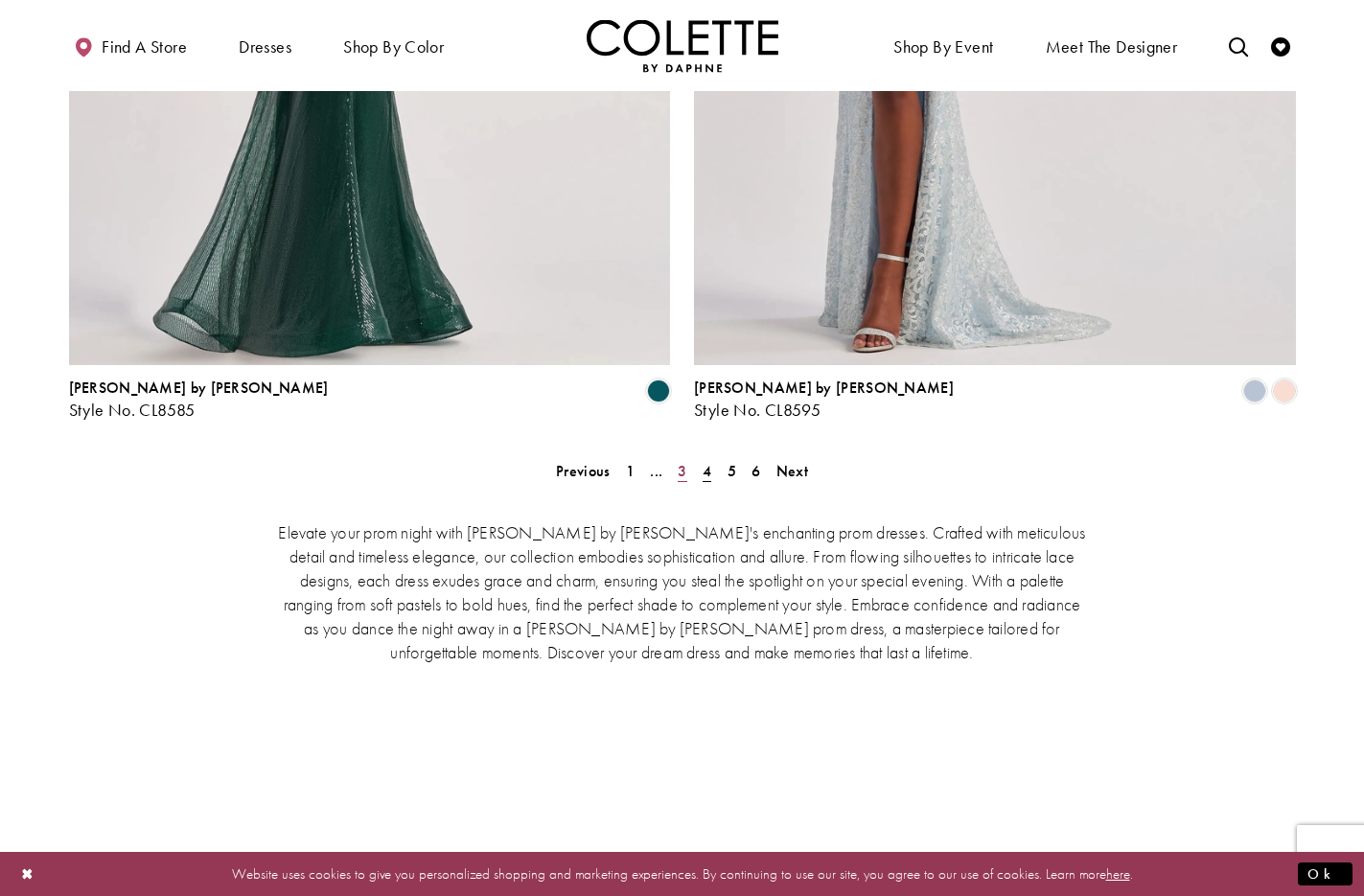
click at [679, 461] on span "3" at bounding box center [681, 470] width 9 height 21
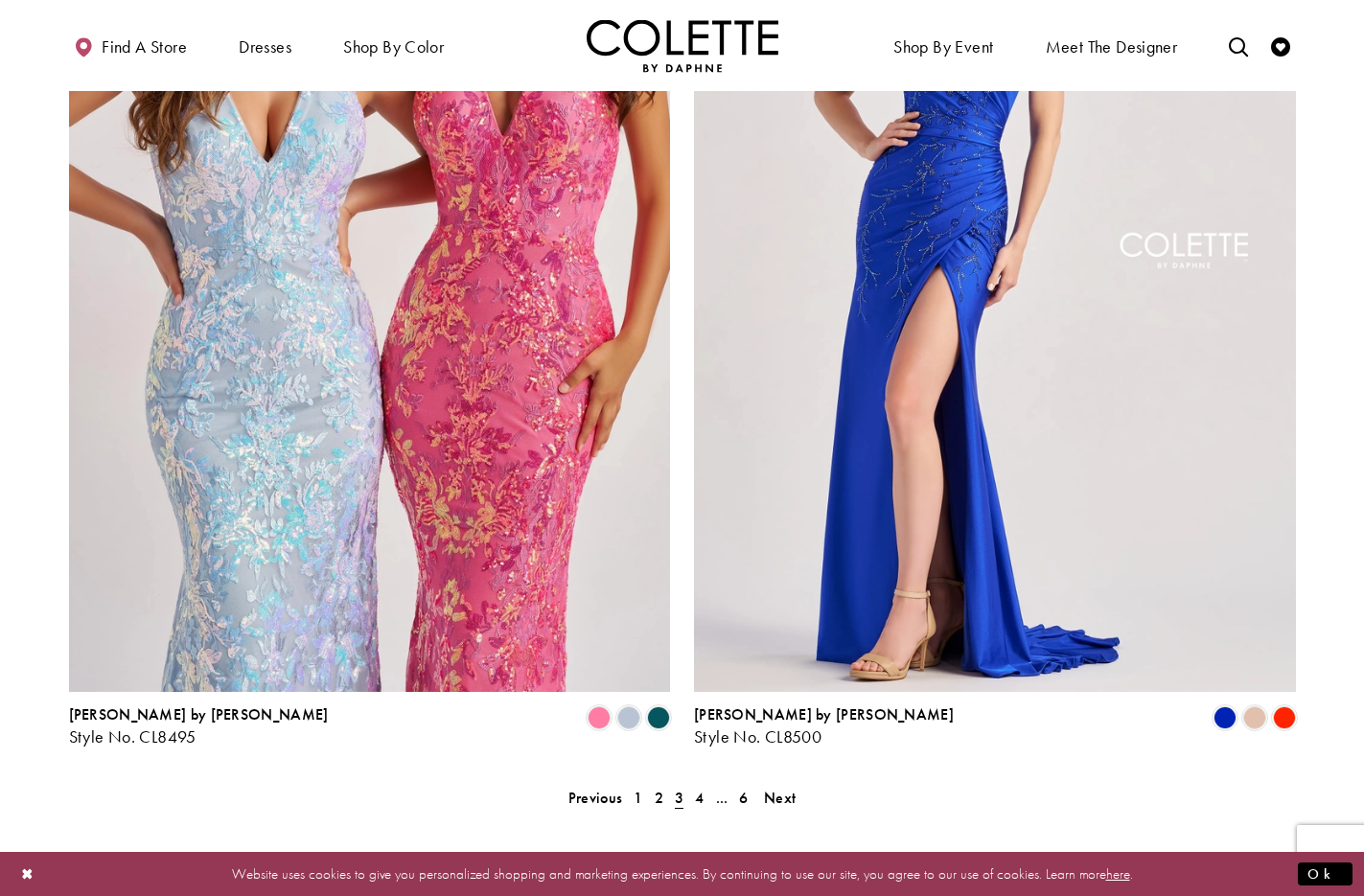
scroll to position [3589, 0]
